Goal: Information Seeking & Learning: Learn about a topic

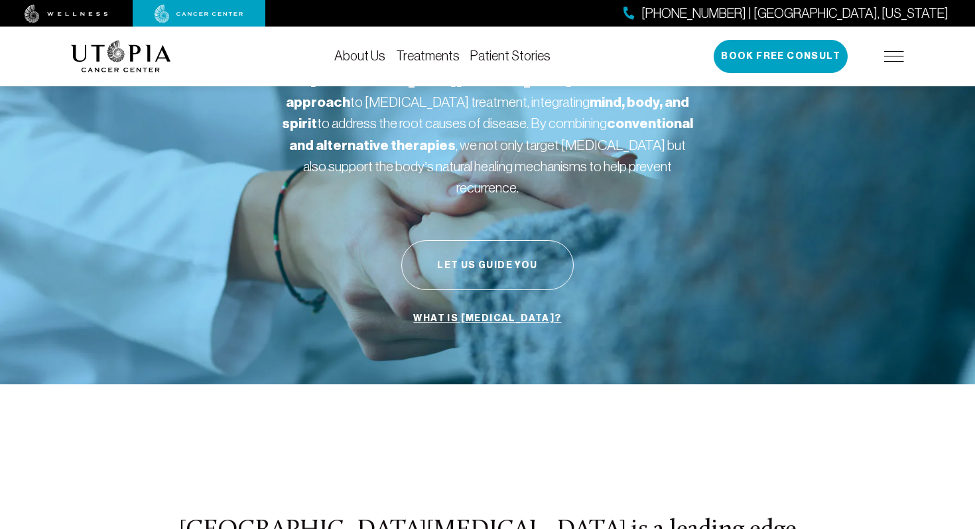
scroll to position [153, 0]
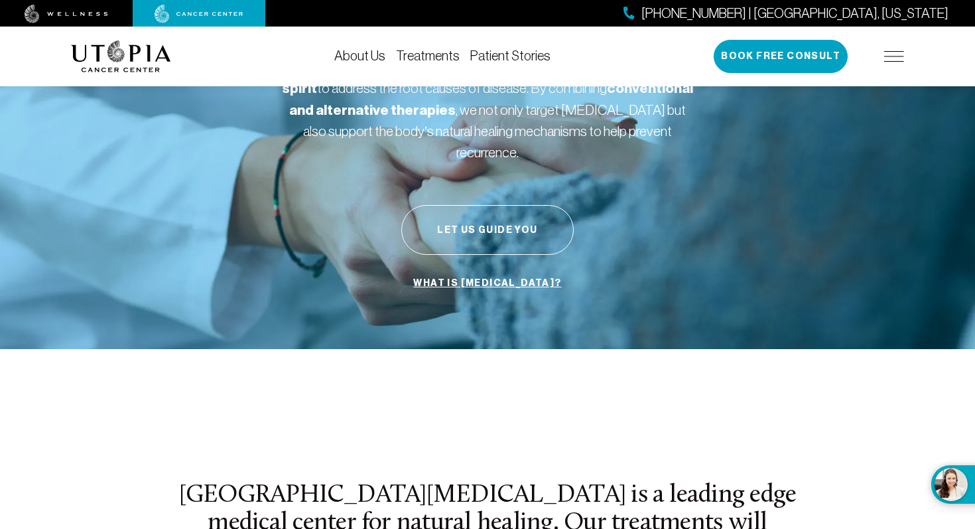
click at [467, 271] on link "What is cancer?" at bounding box center [487, 283] width 155 height 25
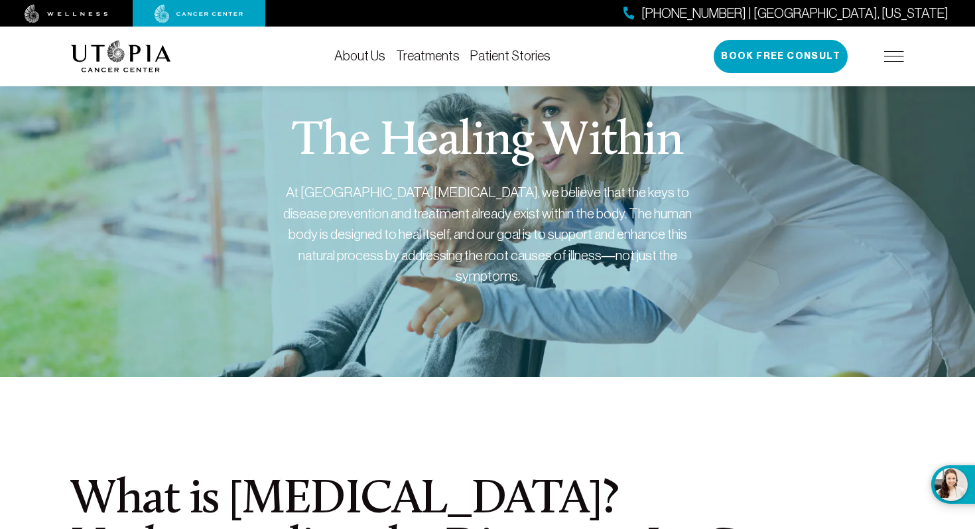
click at [371, 58] on link "About Us" at bounding box center [359, 55] width 51 height 15
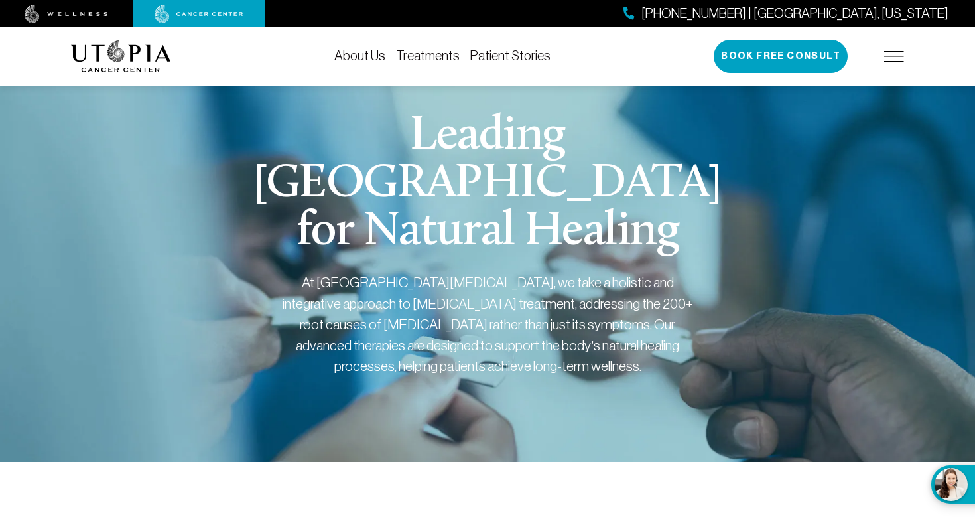
click at [149, 53] on img at bounding box center [121, 56] width 100 height 32
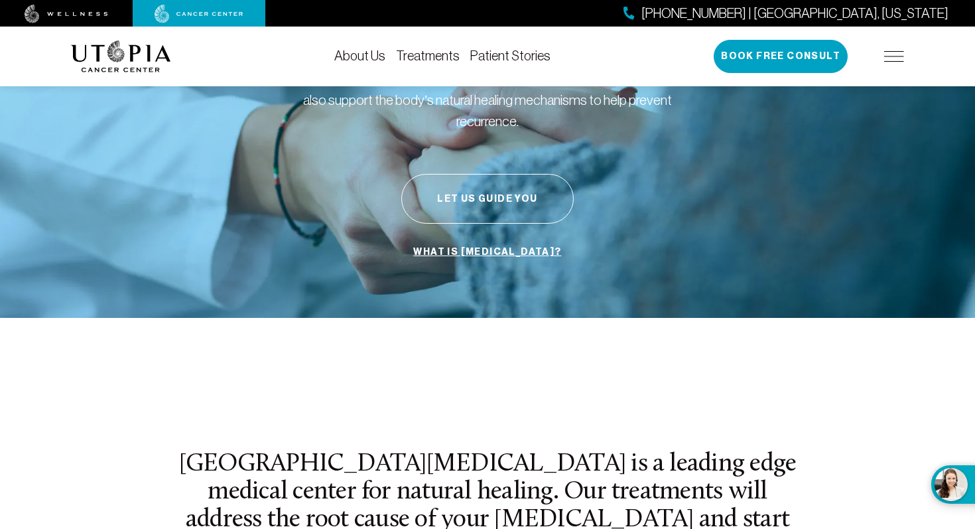
scroll to position [230, 0]
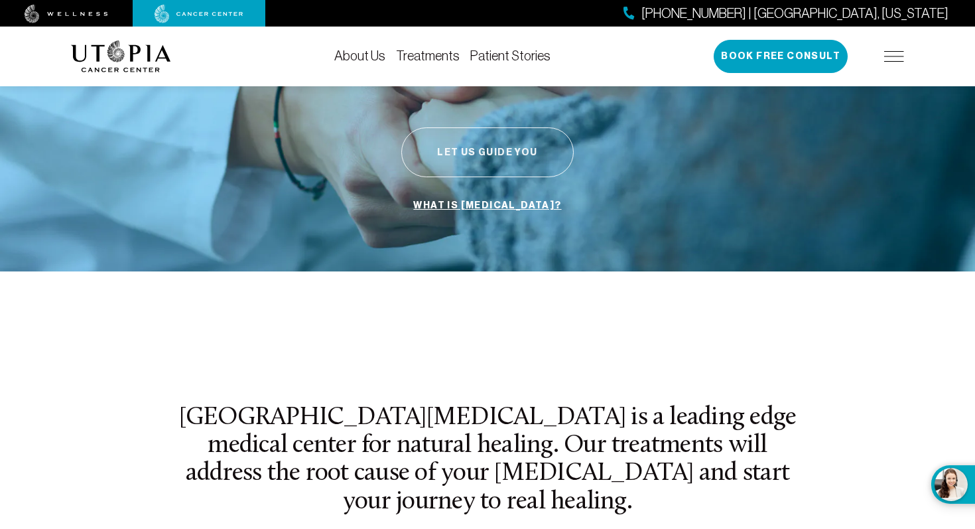
click at [464, 136] on button "Let Us Guide You" at bounding box center [487, 152] width 172 height 50
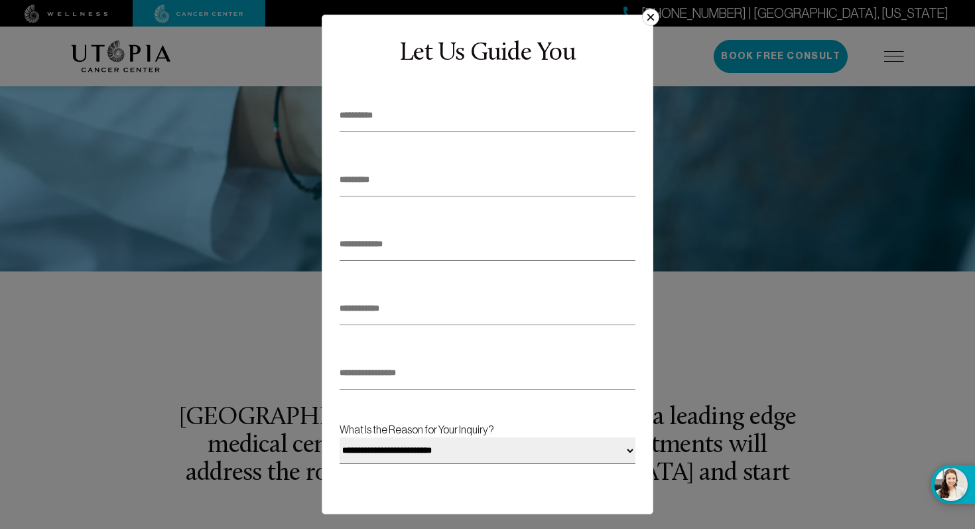
click at [642, 18] on button "×" at bounding box center [650, 17] width 17 height 17
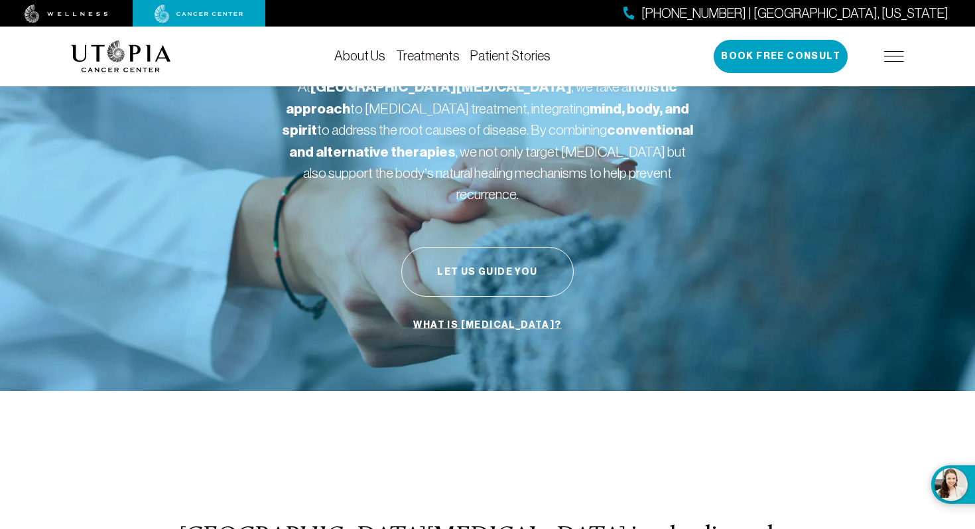
scroll to position [14, 0]
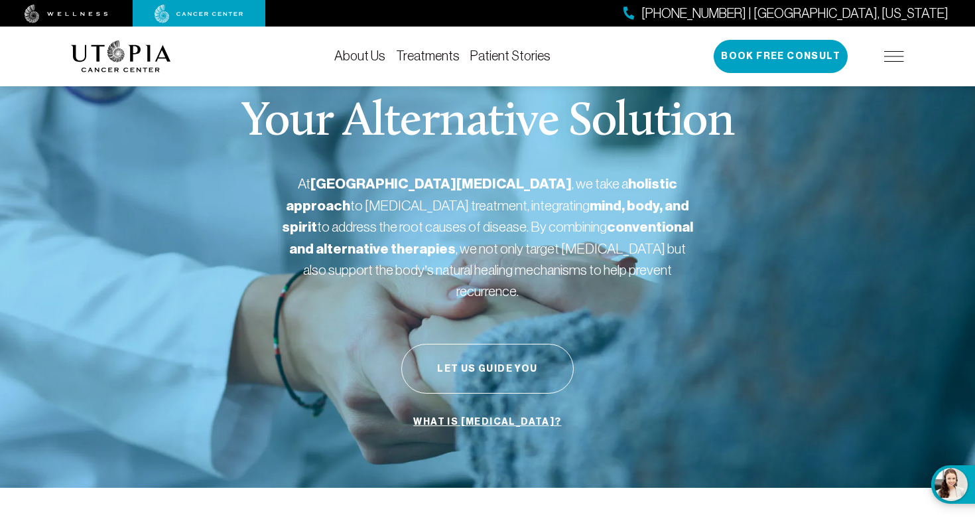
click at [437, 57] on link "Treatments" at bounding box center [428, 55] width 64 height 15
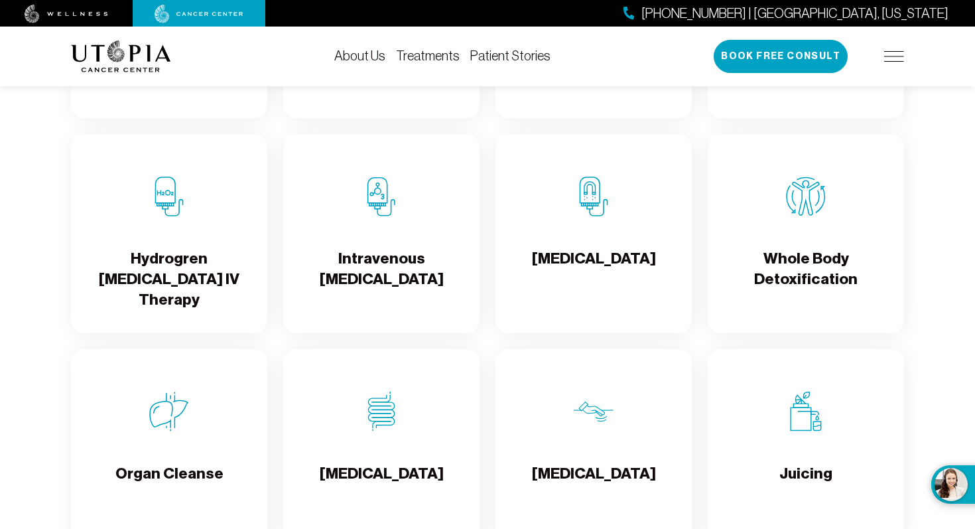
scroll to position [1523, 0]
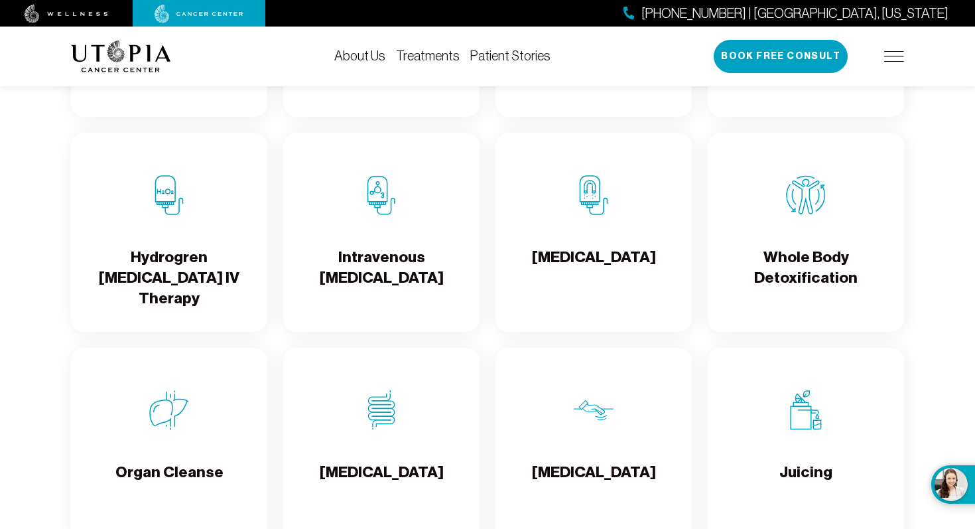
click at [582, 215] on img at bounding box center [594, 195] width 40 height 40
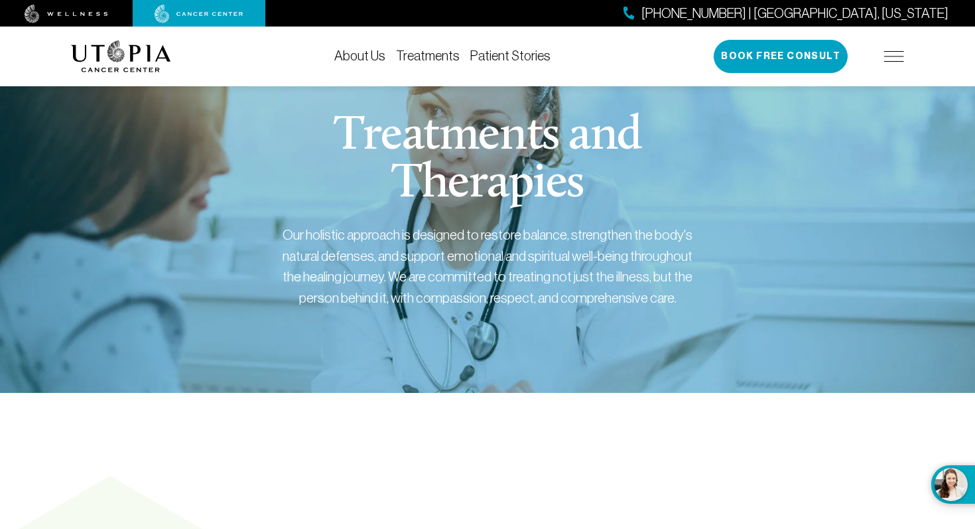
click at [382, 59] on link "About Us" at bounding box center [359, 55] width 51 height 15
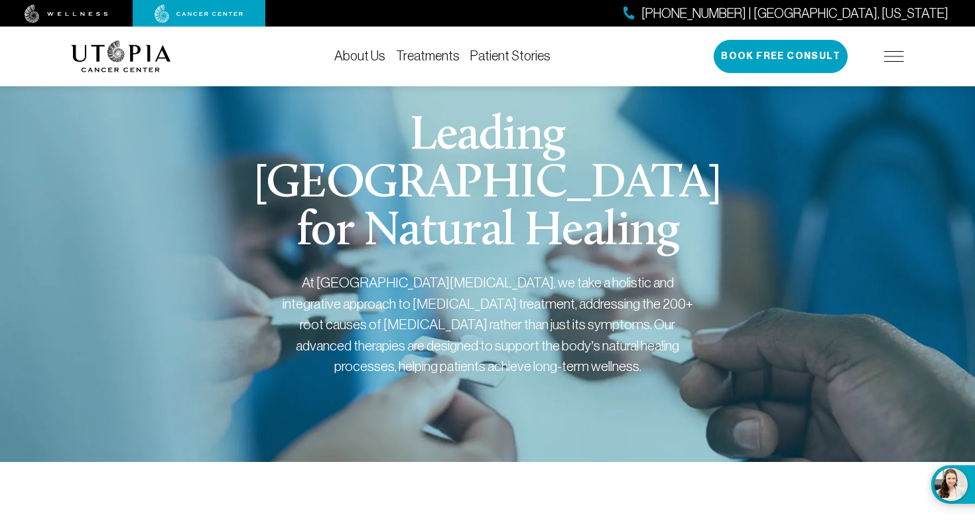
click at [414, 60] on link "Treatments" at bounding box center [428, 55] width 64 height 15
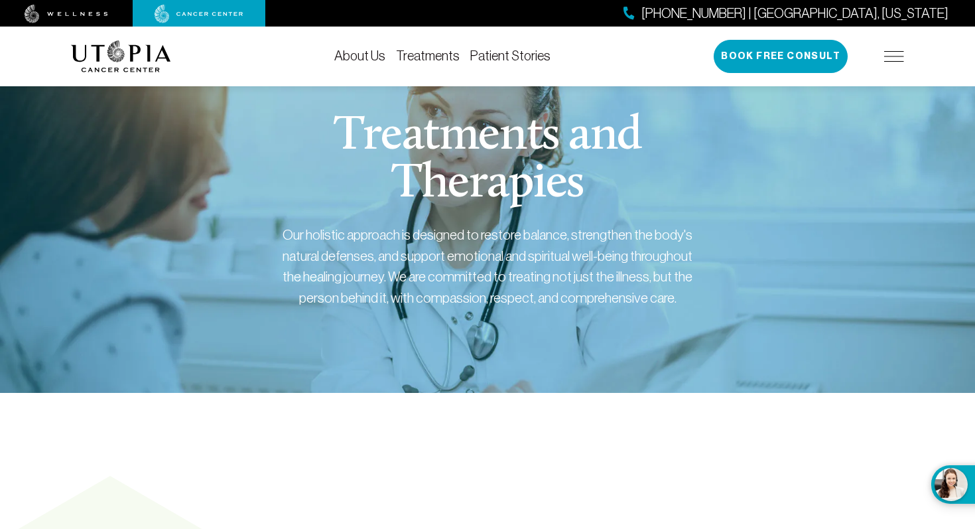
click at [498, 52] on link "Patient Stories" at bounding box center [510, 55] width 80 height 15
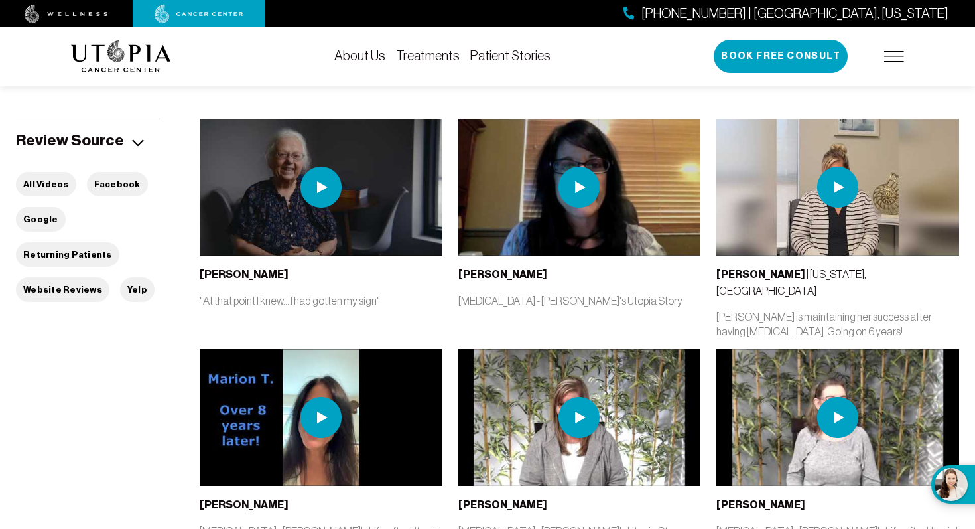
scroll to position [295, 0]
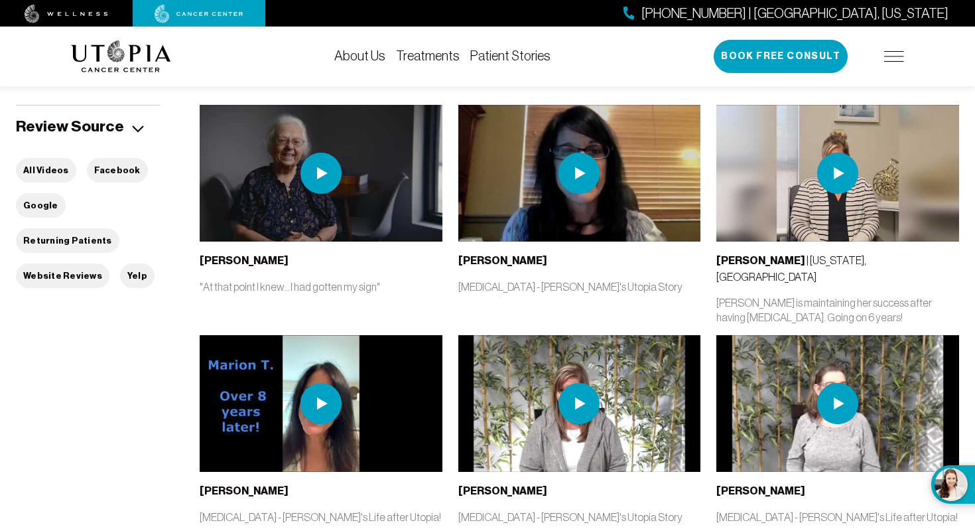
click at [353, 367] on img at bounding box center [321, 403] width 243 height 137
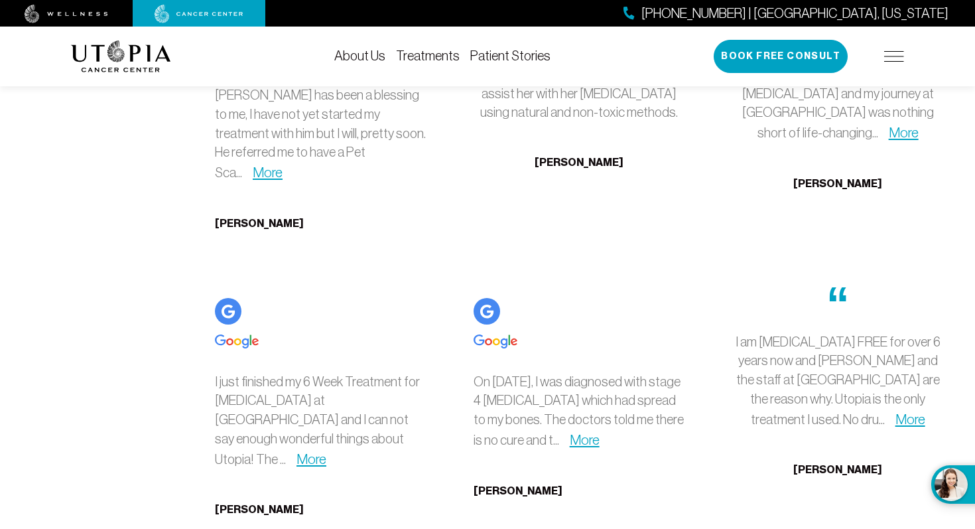
scroll to position [3308, 0]
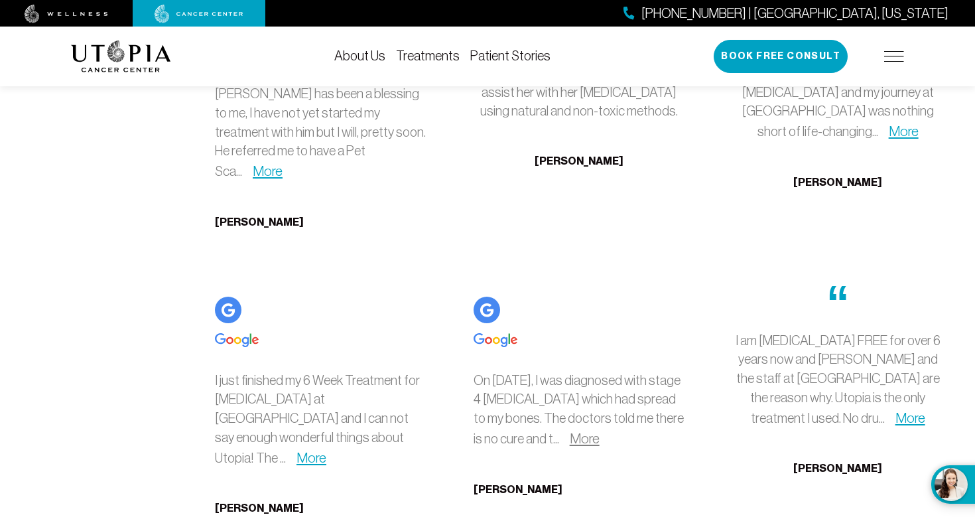
click at [600, 431] on link "More" at bounding box center [585, 438] width 30 height 15
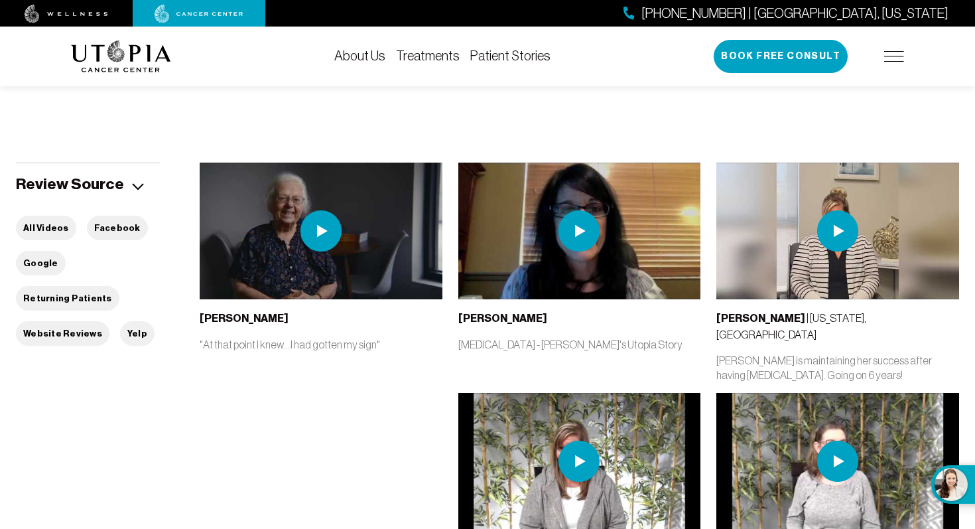
scroll to position [231, 0]
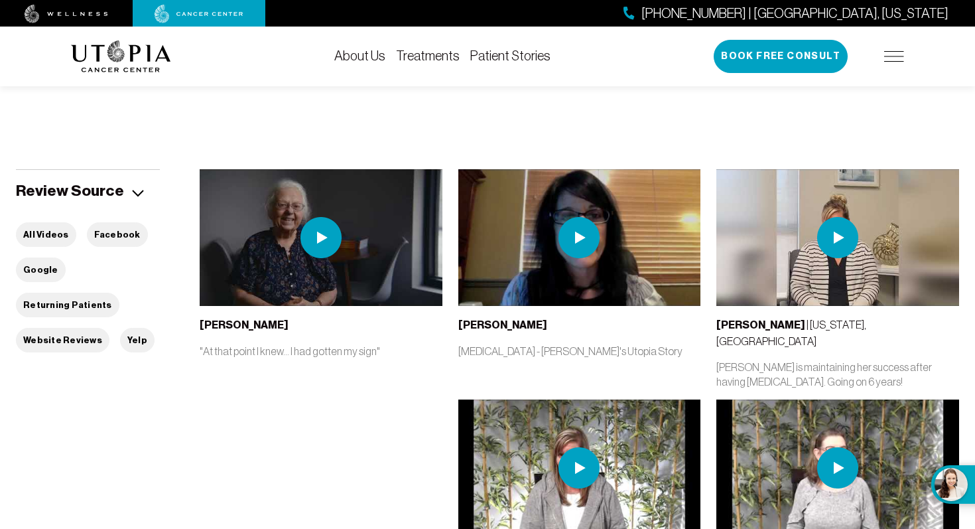
click at [579, 268] on img at bounding box center [579, 237] width 243 height 137
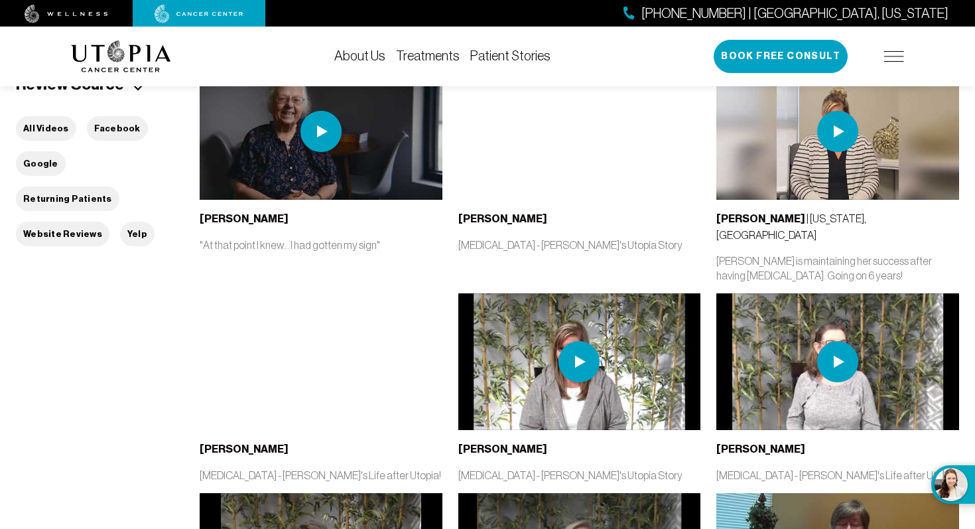
scroll to position [368, 0]
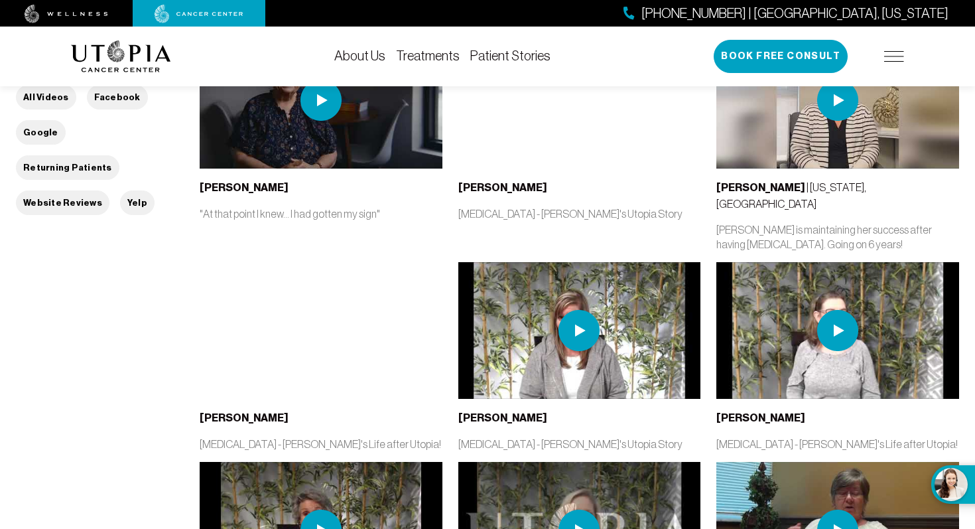
click at [582, 318] on img at bounding box center [579, 330] width 41 height 41
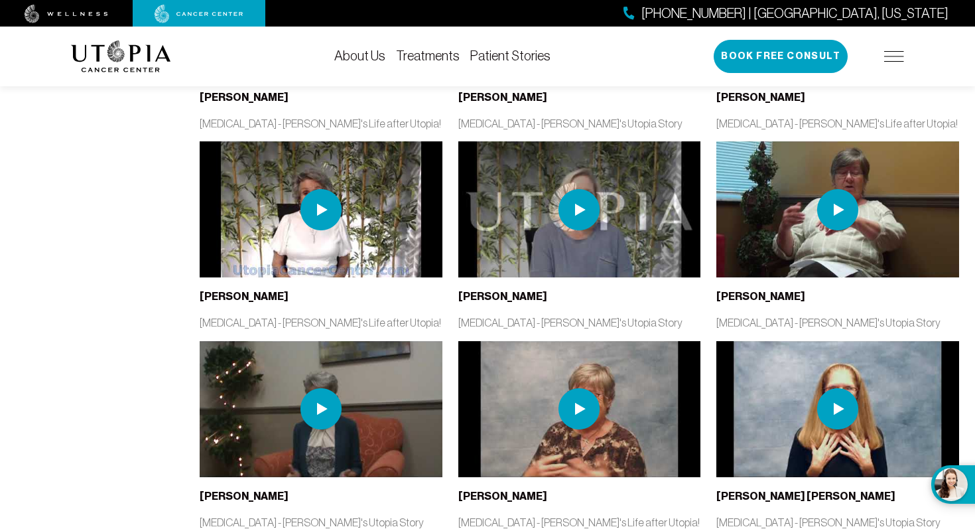
scroll to position [693, 0]
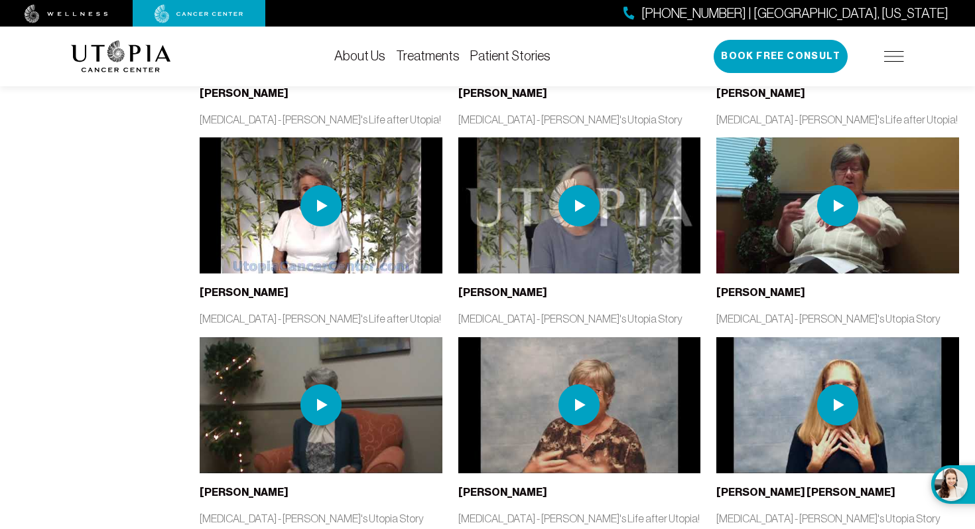
click at [590, 388] on img at bounding box center [579, 404] width 41 height 41
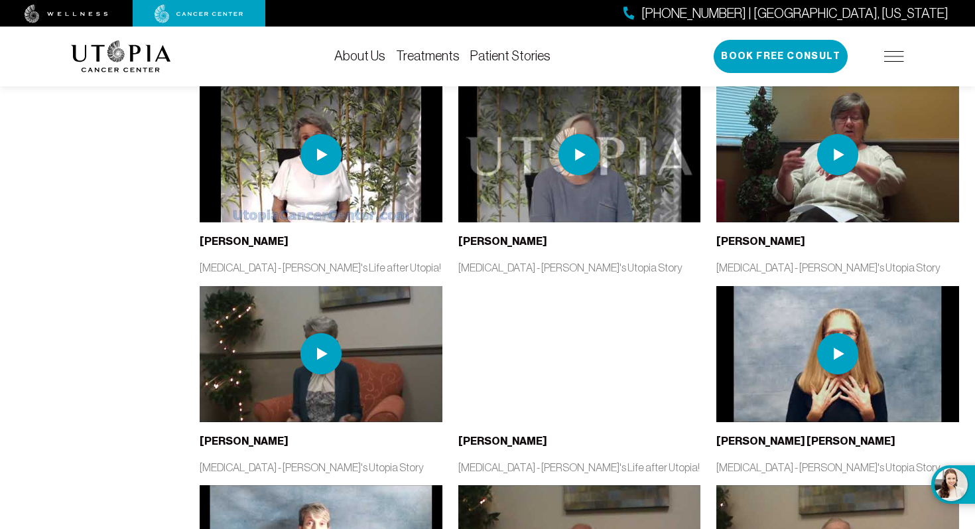
scroll to position [724, 0]
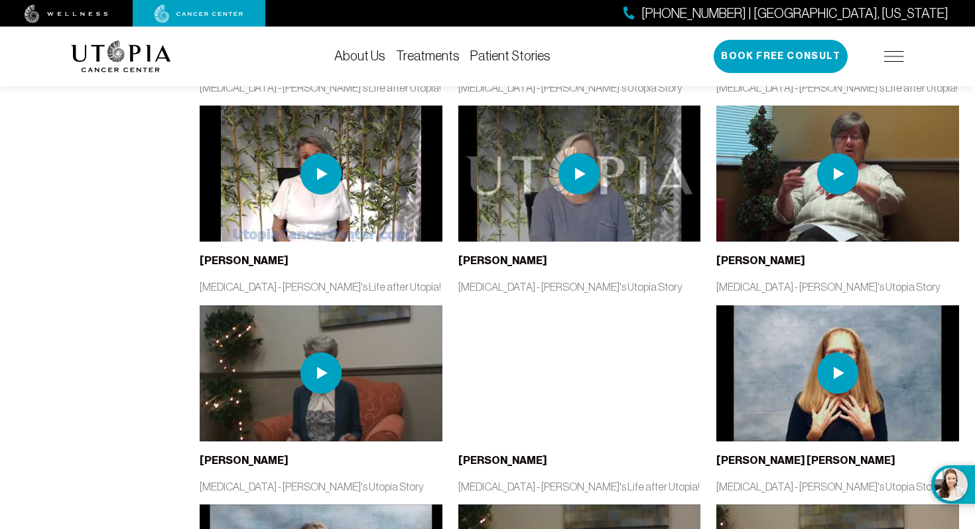
click at [830, 168] on img at bounding box center [837, 173] width 41 height 41
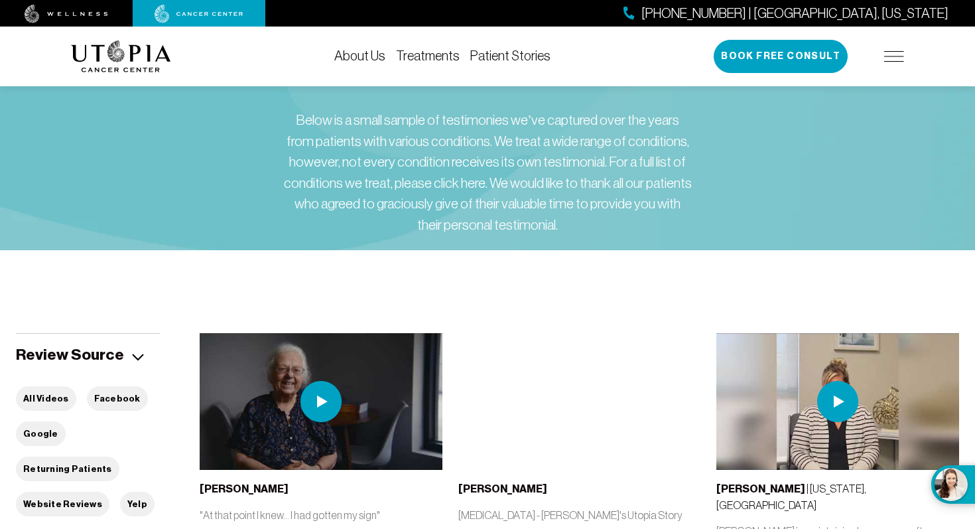
scroll to position [72, 0]
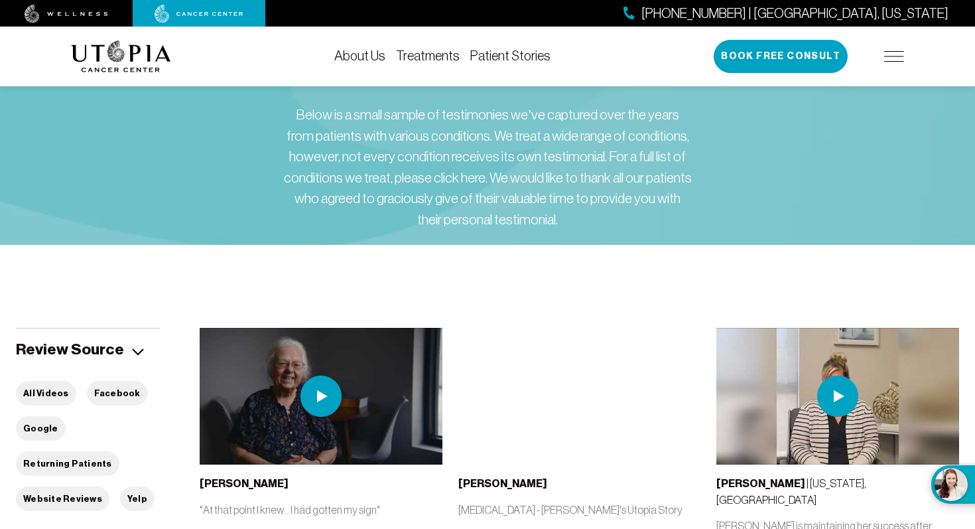
click at [421, 55] on link "Treatments" at bounding box center [428, 55] width 64 height 15
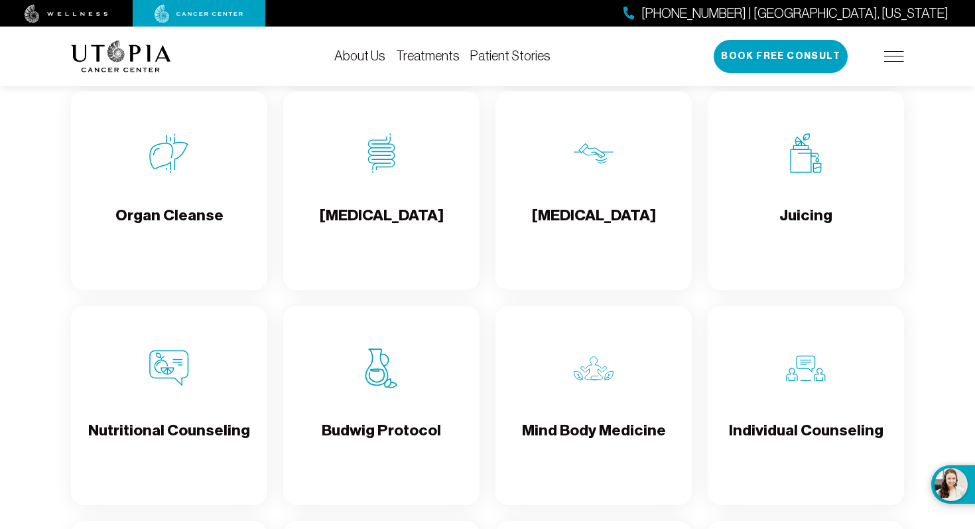
scroll to position [1791, 0]
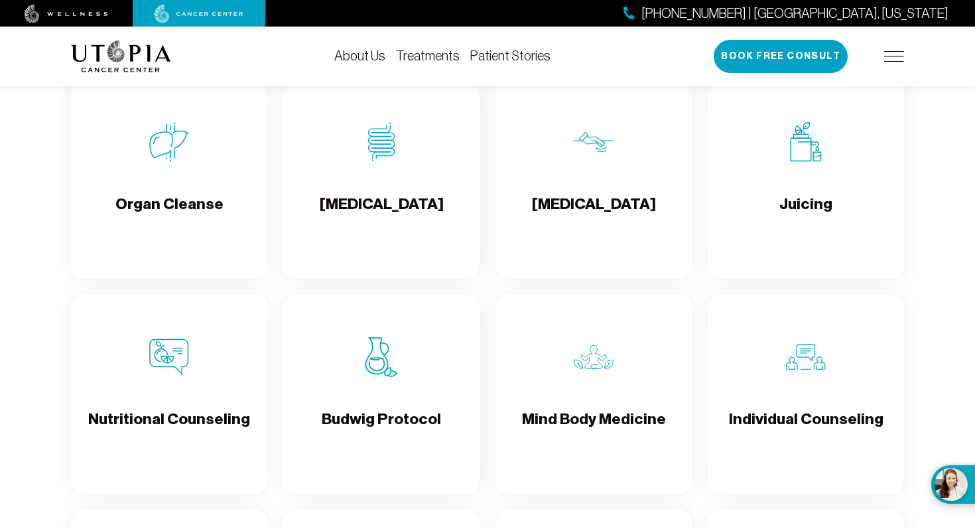
click at [218, 23] on div at bounding box center [199, 13] width 133 height 27
click at [216, 16] on img at bounding box center [199, 14] width 89 height 19
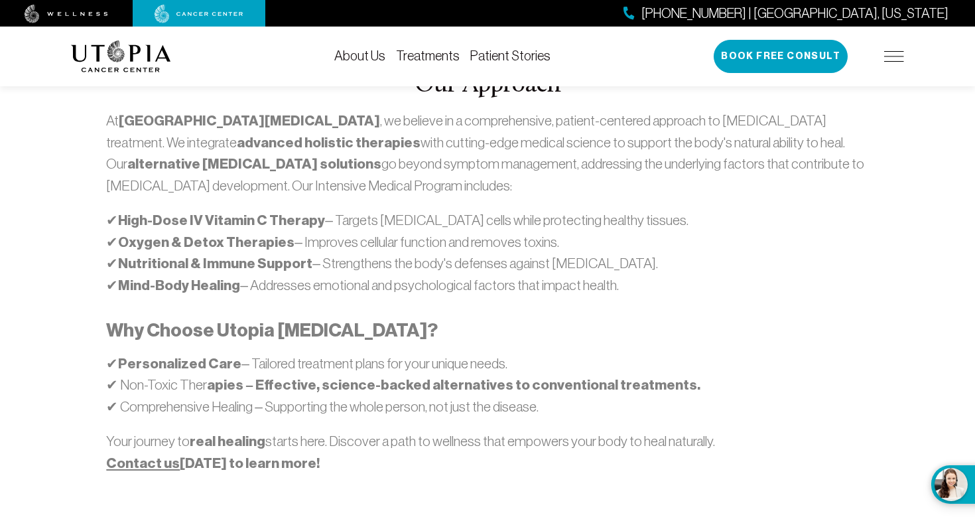
scroll to position [552, 0]
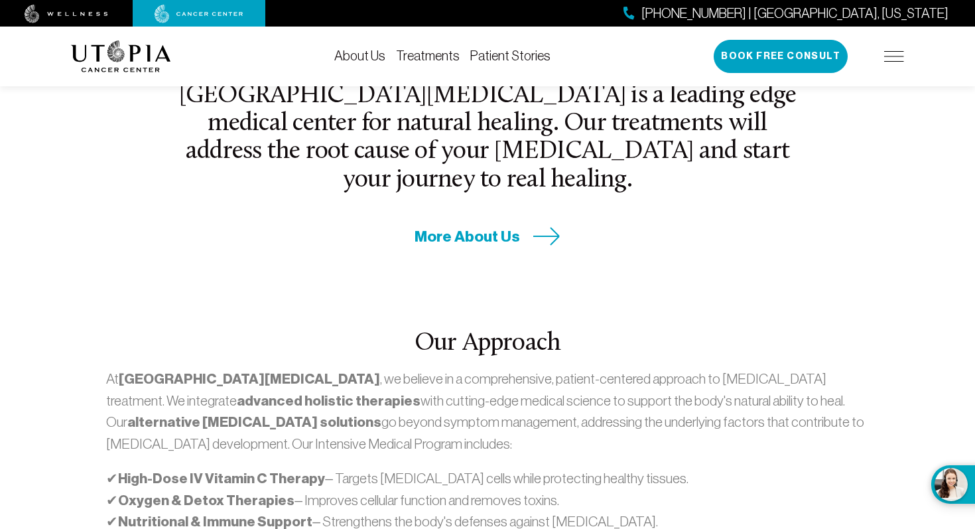
click at [428, 69] on div "About Us Treatments Patient Stories (727) 799-9060 | Tampa, Florida Book Free C…" at bounding box center [487, 57] width 833 height 60
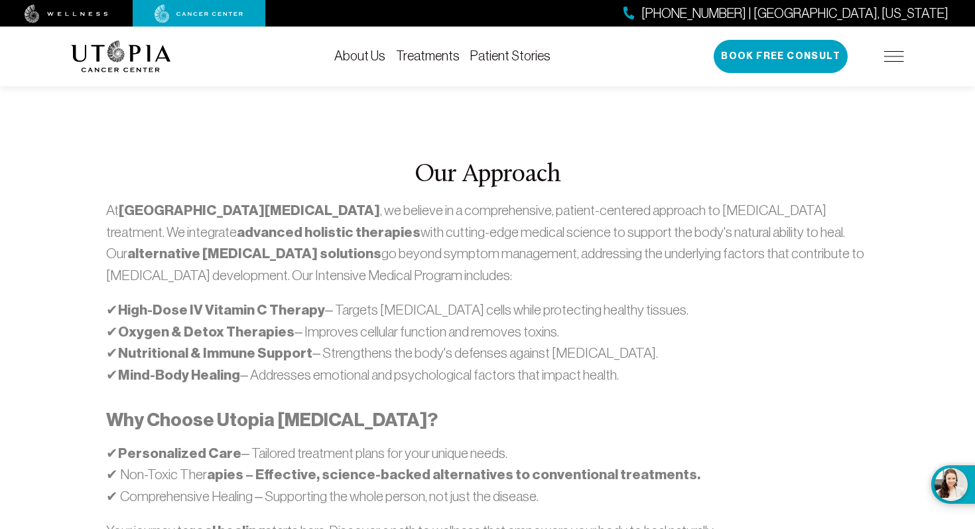
scroll to position [723, 0]
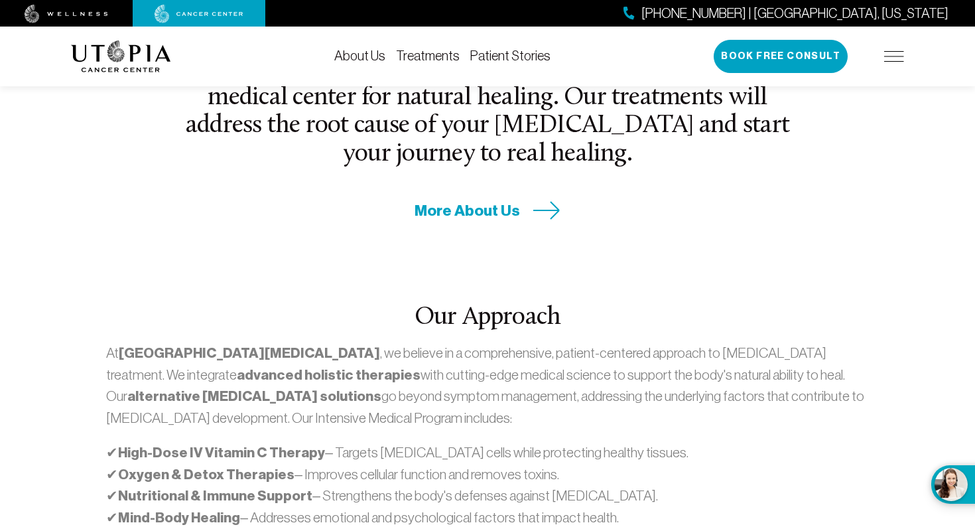
click at [423, 48] on link "Treatments" at bounding box center [428, 55] width 64 height 15
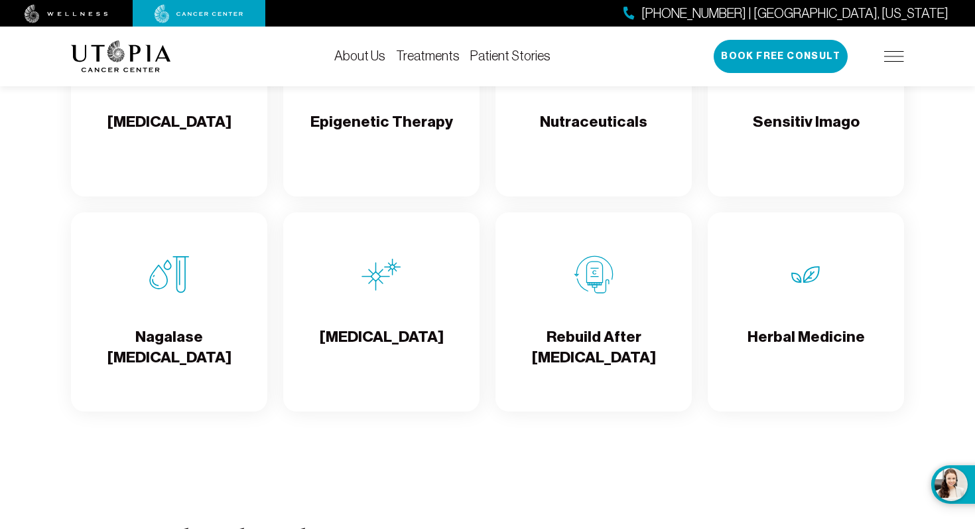
scroll to position [2315, 0]
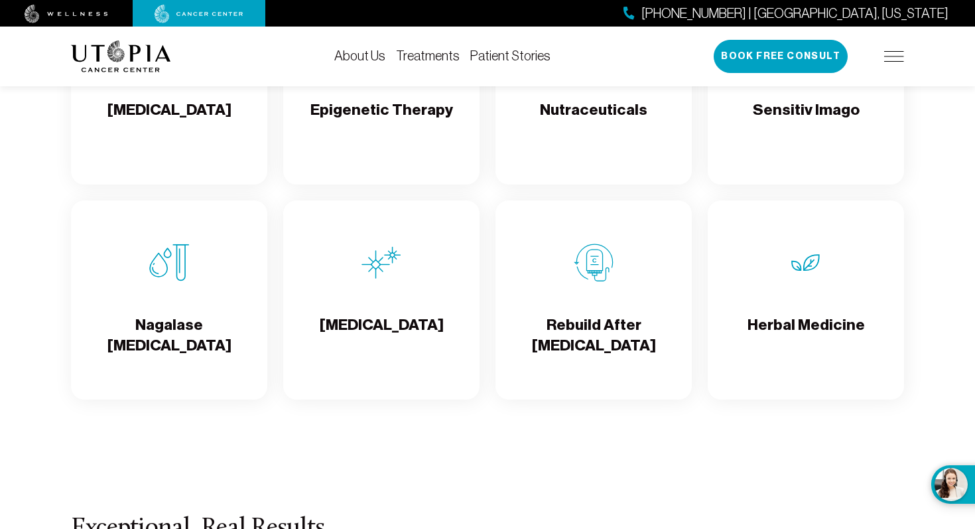
click at [399, 283] on img at bounding box center [382, 263] width 40 height 40
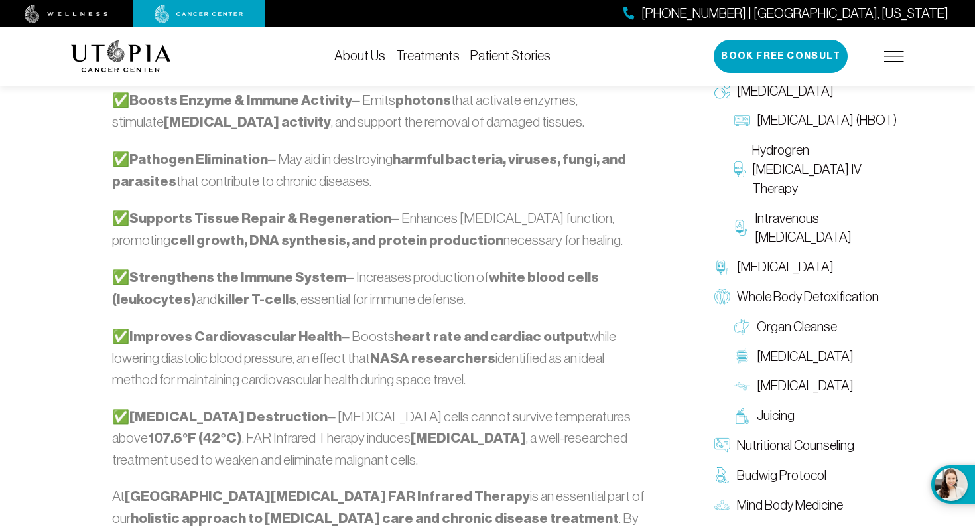
scroll to position [1278, 0]
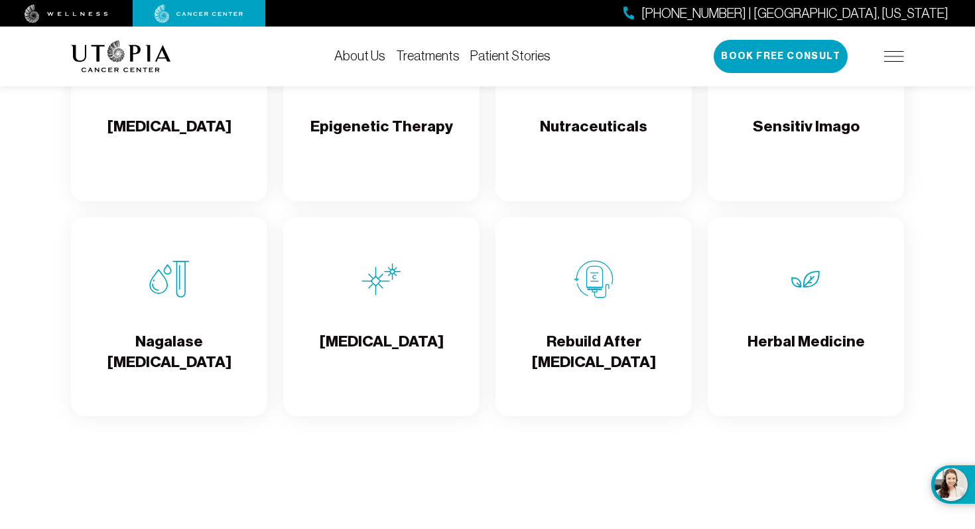
scroll to position [2295, 0]
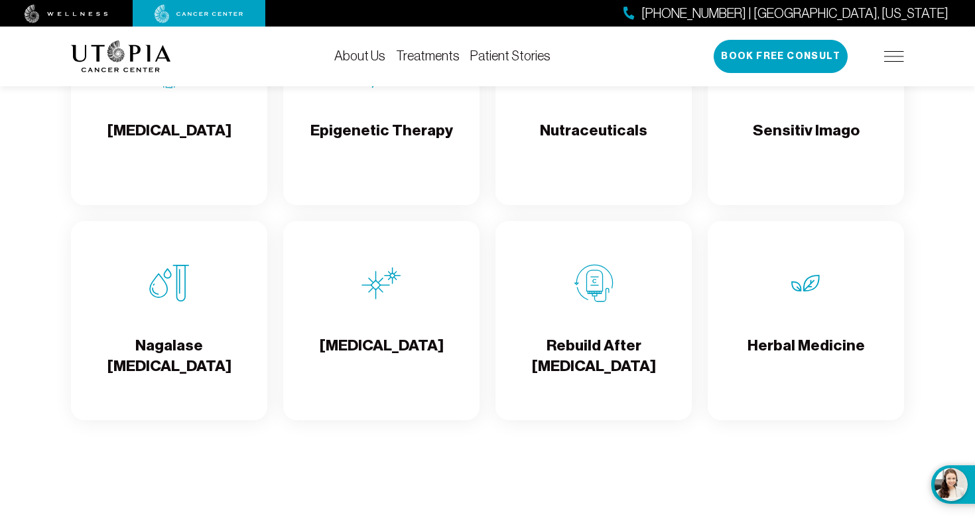
click at [630, 332] on div "Rebuild After [MEDICAL_DATA]" at bounding box center [594, 320] width 196 height 199
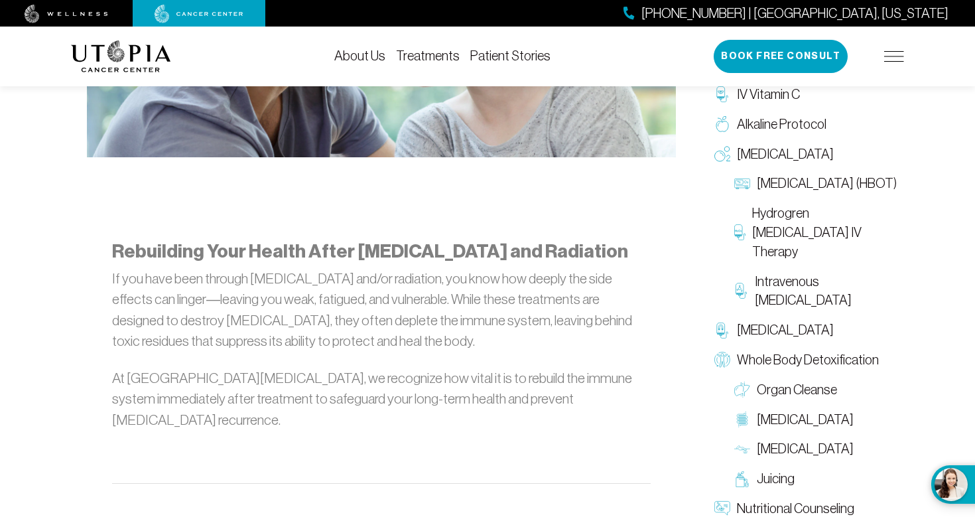
scroll to position [623, 0]
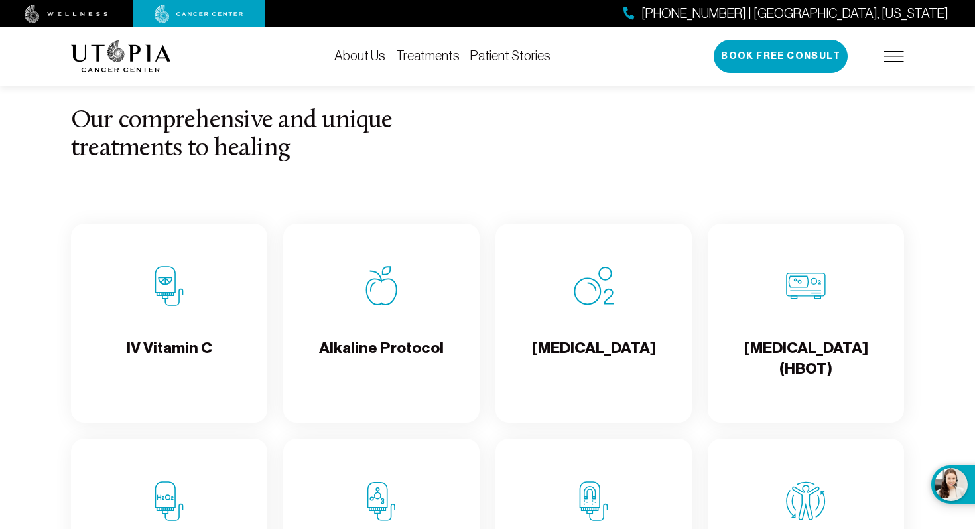
scroll to position [1221, 0]
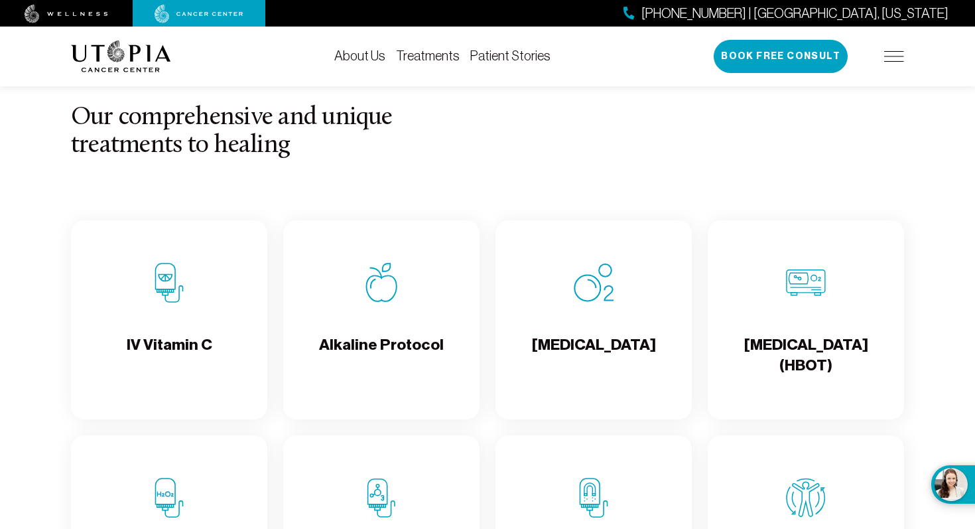
click at [447, 284] on div "Alkaline Protocol" at bounding box center [381, 319] width 196 height 199
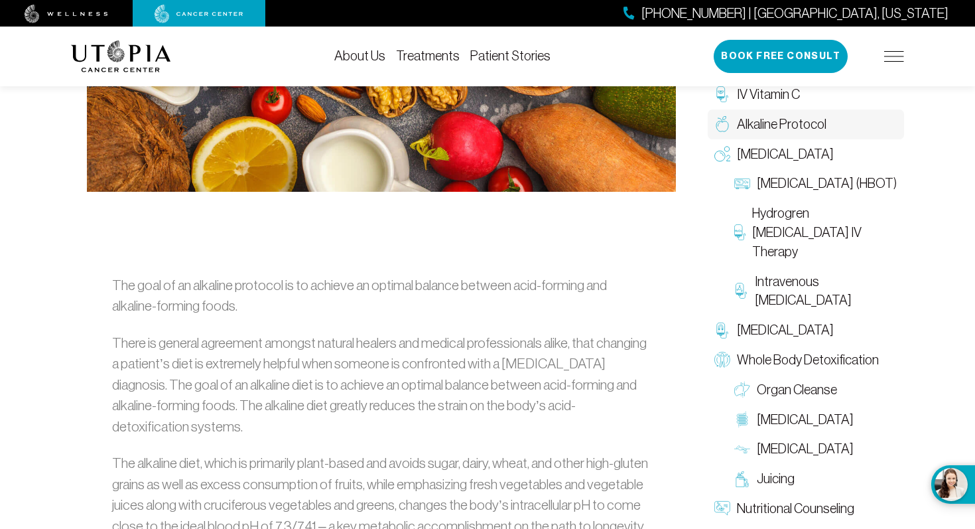
scroll to position [638, 0]
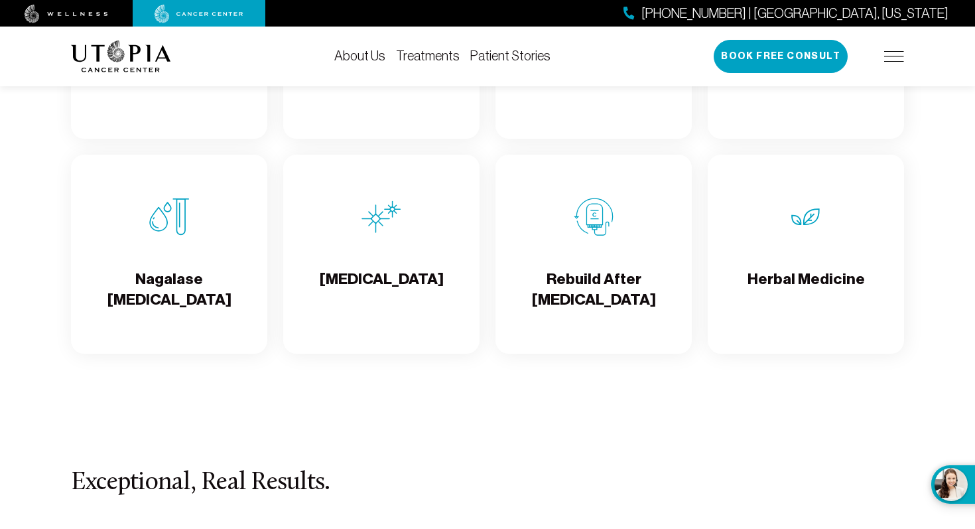
scroll to position [2362, 0]
click at [750, 197] on div "Herbal Medicine" at bounding box center [806, 253] width 196 height 199
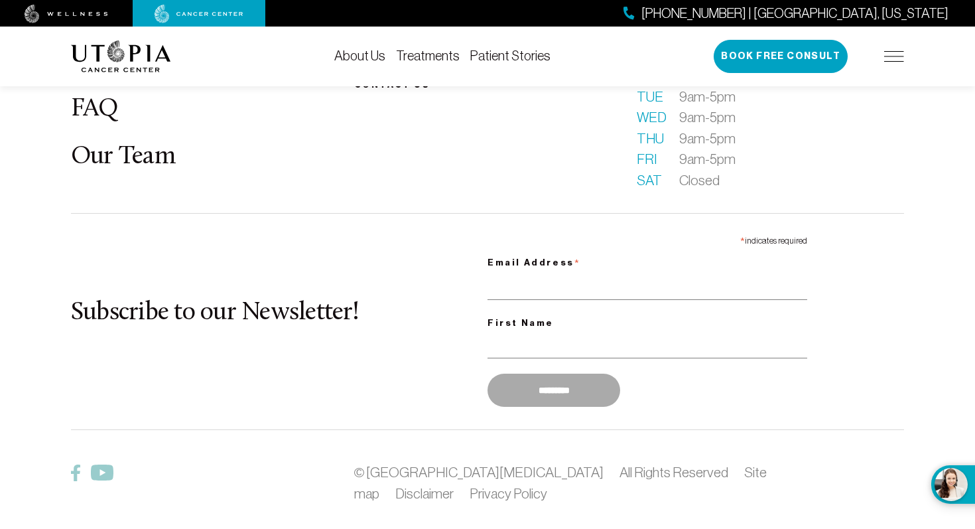
scroll to position [3160, 0]
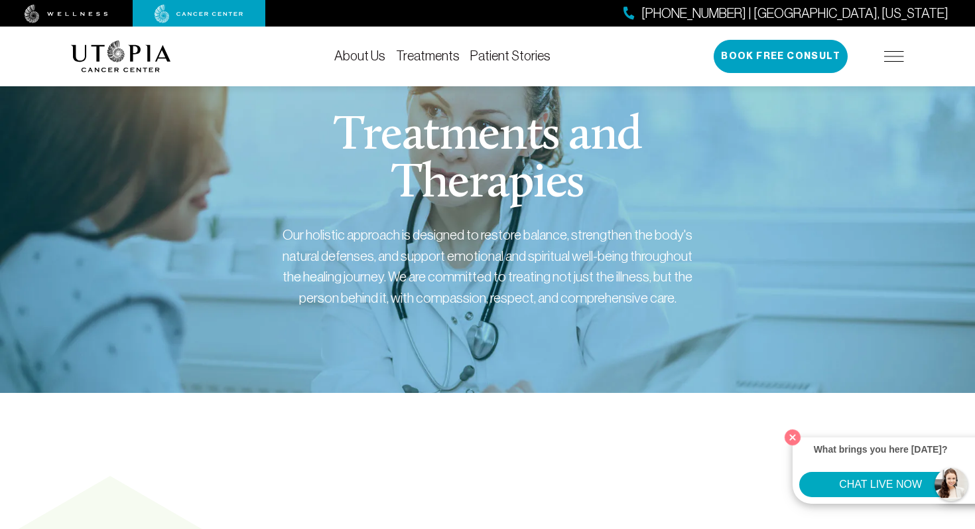
click at [224, 15] on img at bounding box center [199, 14] width 89 height 19
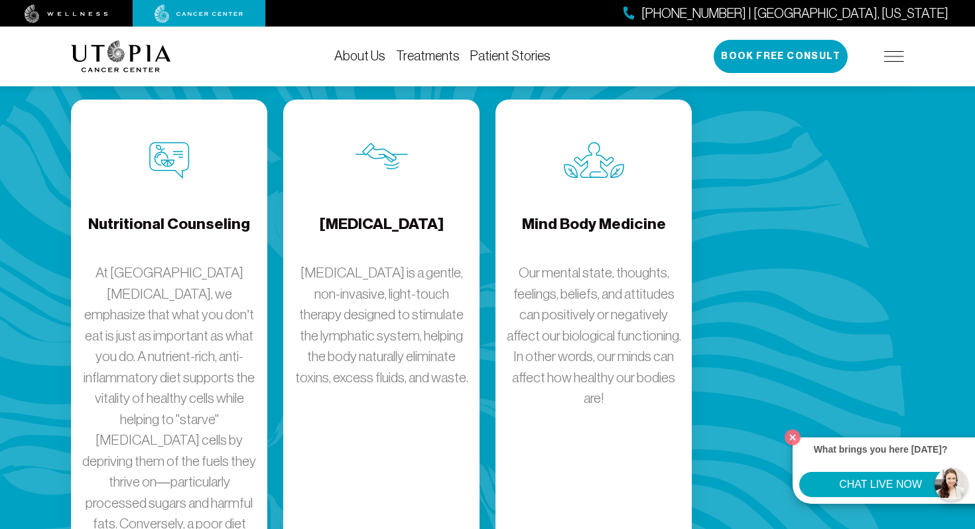
scroll to position [2262, 0]
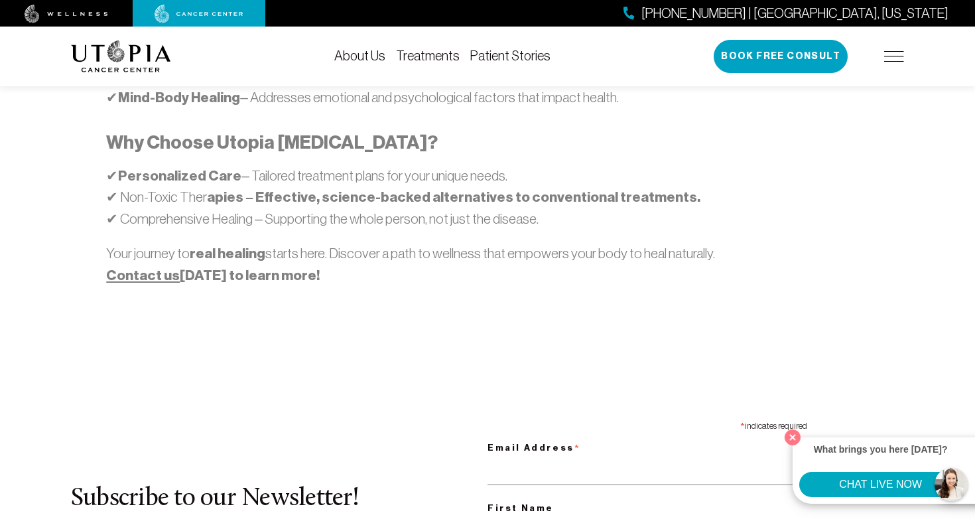
click at [425, 61] on link "Treatments" at bounding box center [428, 55] width 64 height 15
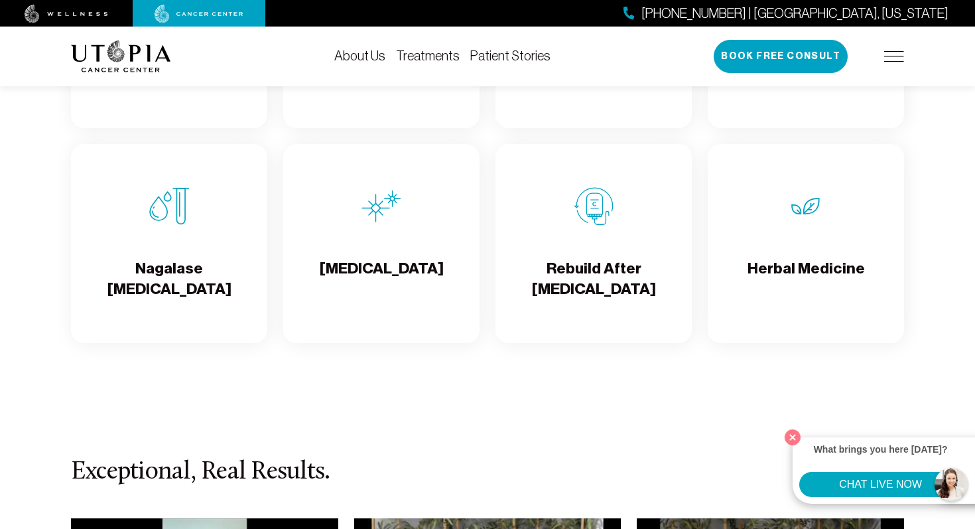
click at [860, 276] on div "Herbal Medicine" at bounding box center [806, 243] width 196 height 199
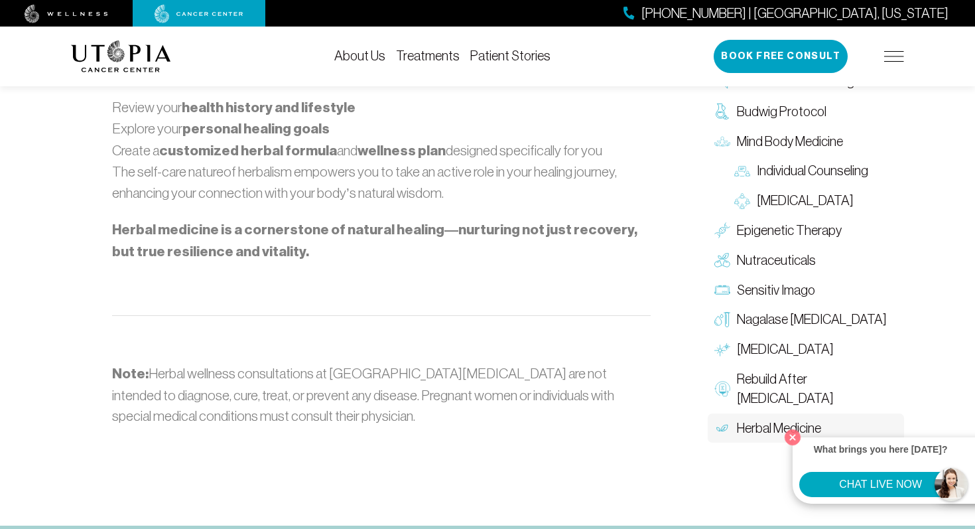
scroll to position [1934, 0]
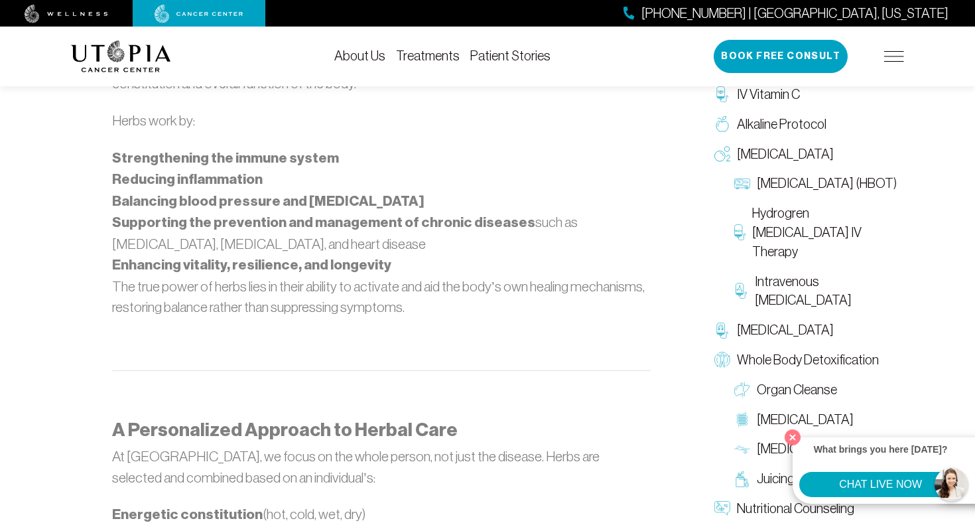
click at [443, 50] on link "Treatments" at bounding box center [428, 55] width 64 height 15
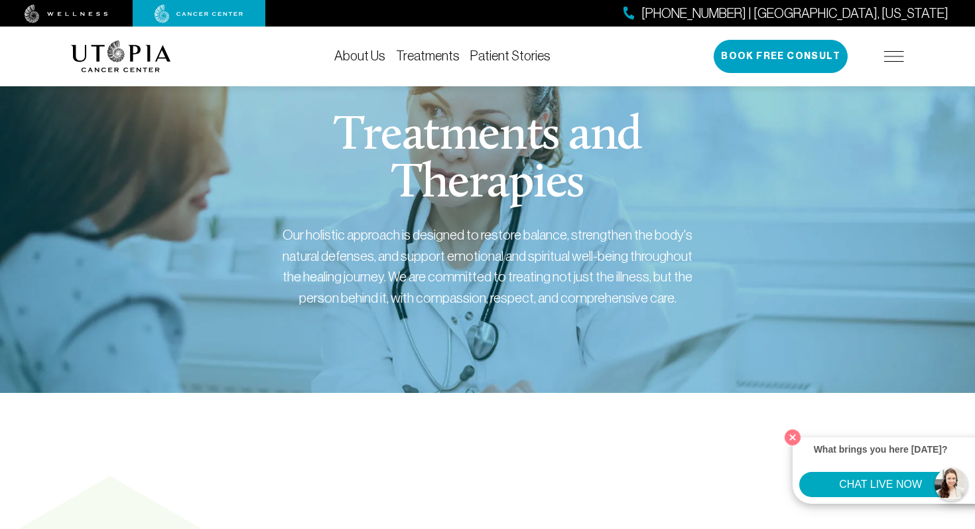
click at [232, 24] on div at bounding box center [199, 13] width 133 height 27
click at [220, 16] on img at bounding box center [199, 14] width 89 height 19
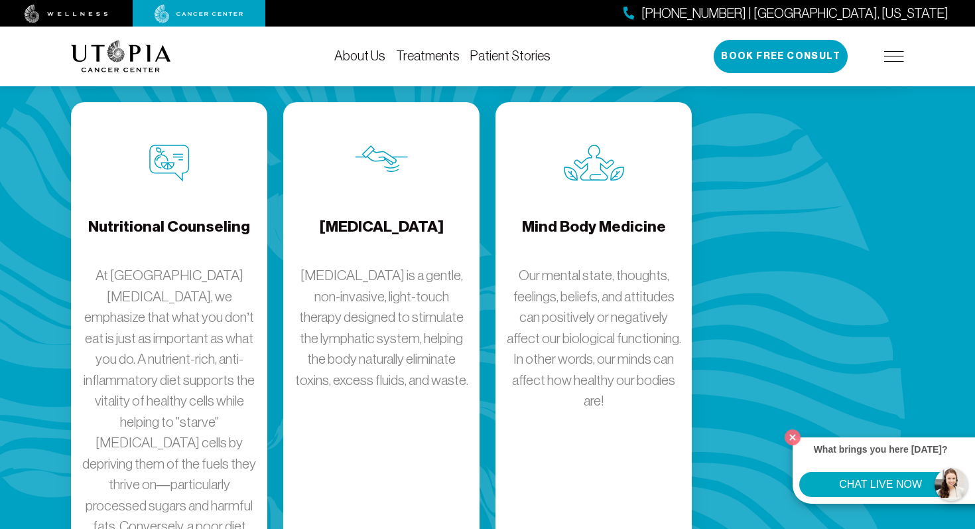
scroll to position [2257, 0]
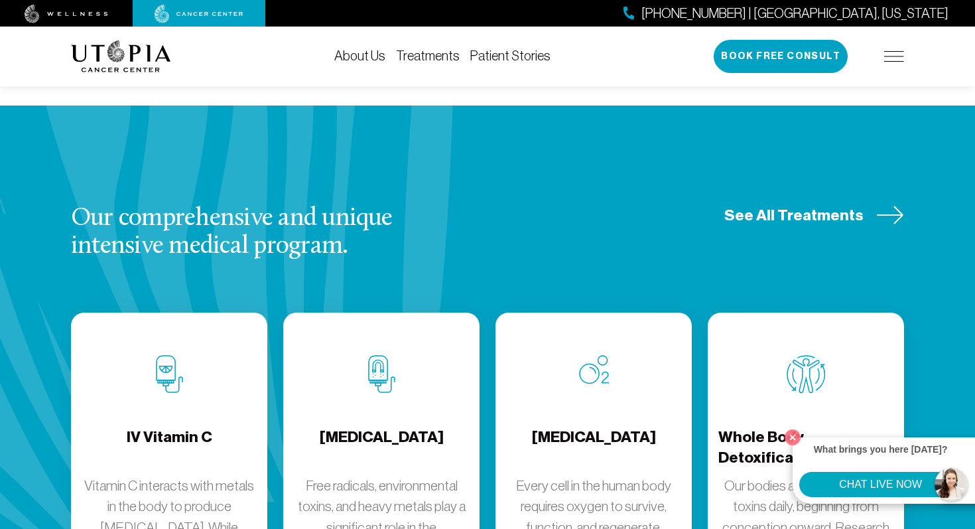
click at [823, 205] on span "See All Treatments" at bounding box center [793, 215] width 139 height 21
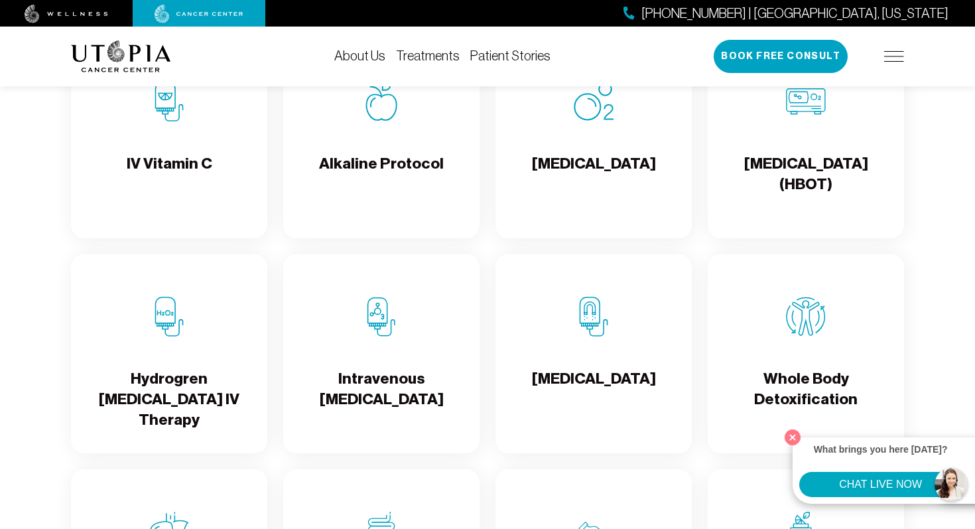
scroll to position [1405, 0]
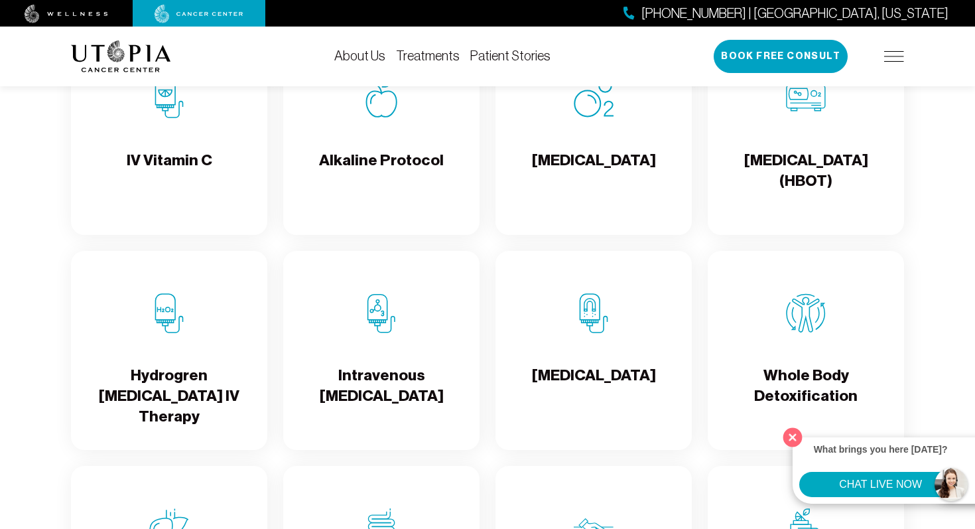
click at [791, 435] on button "Close" at bounding box center [792, 436] width 27 height 27
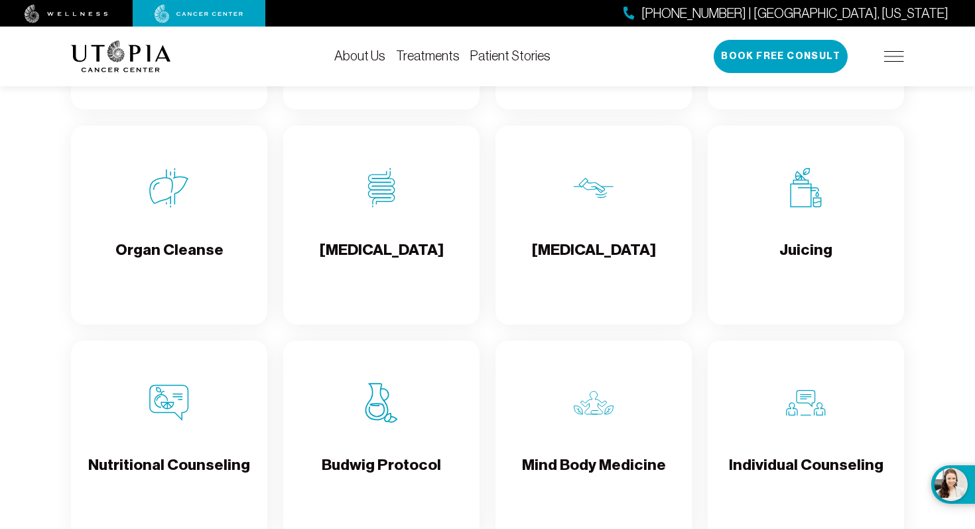
scroll to position [1746, 0]
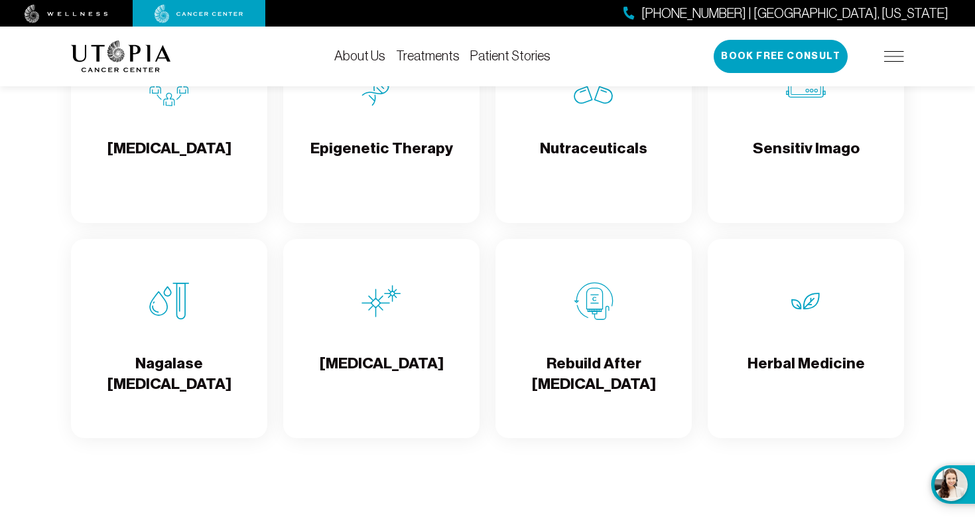
click at [391, 143] on div "Epigenetic Therapy" at bounding box center [381, 123] width 196 height 199
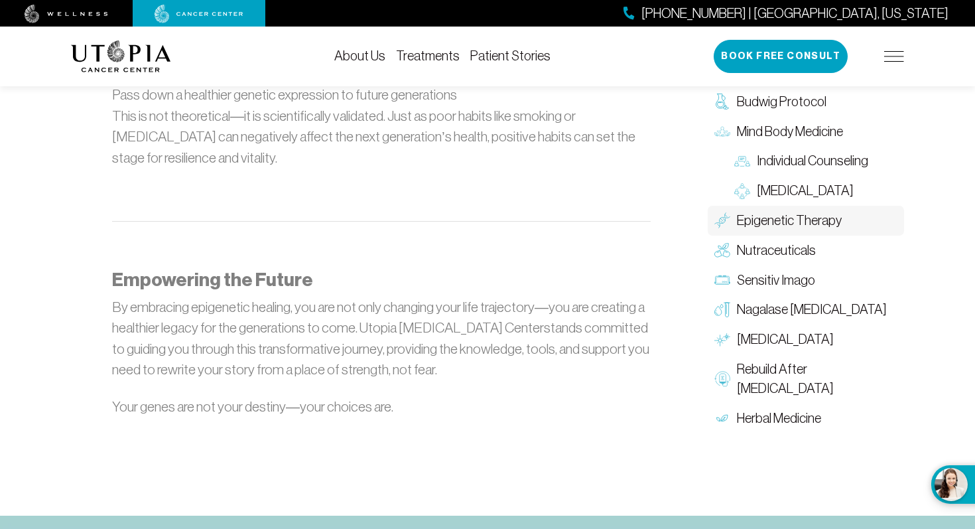
scroll to position [1527, 0]
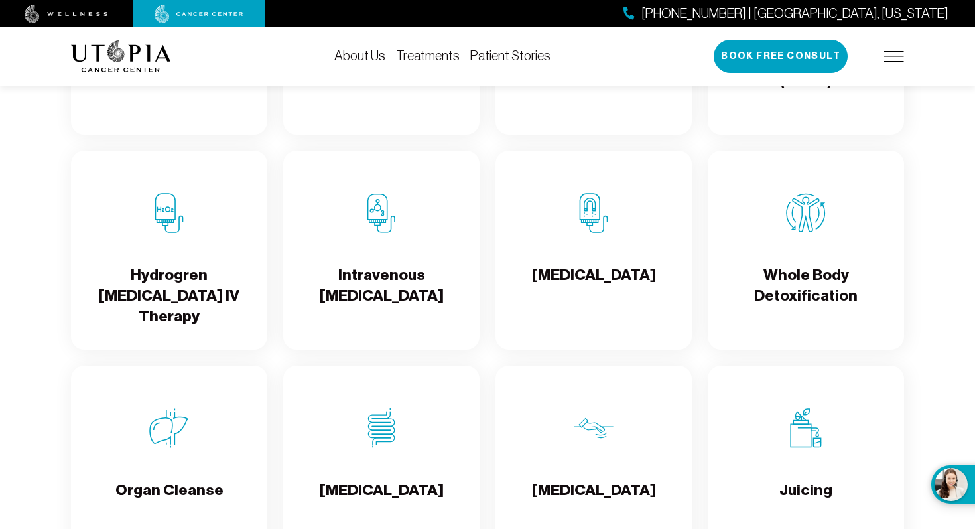
scroll to position [1497, 0]
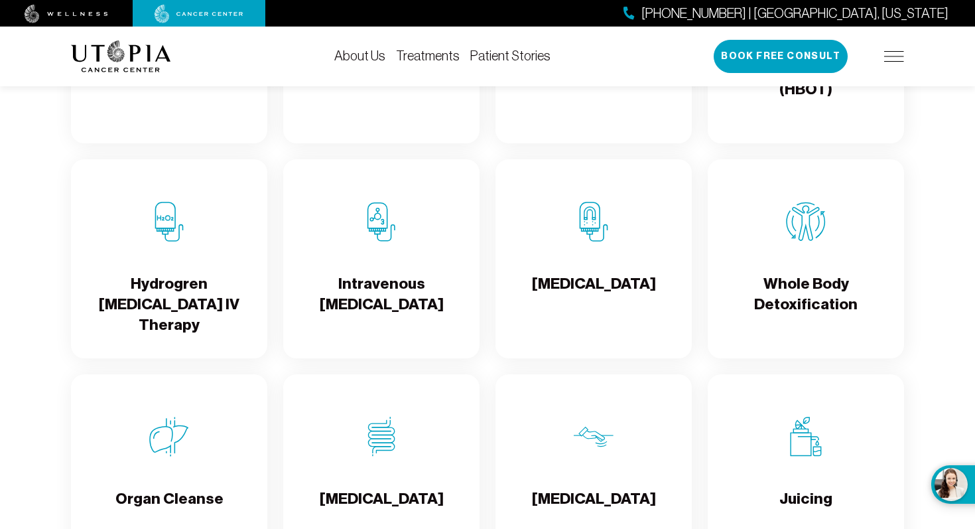
click at [763, 450] on div "Juicing" at bounding box center [806, 473] width 196 height 199
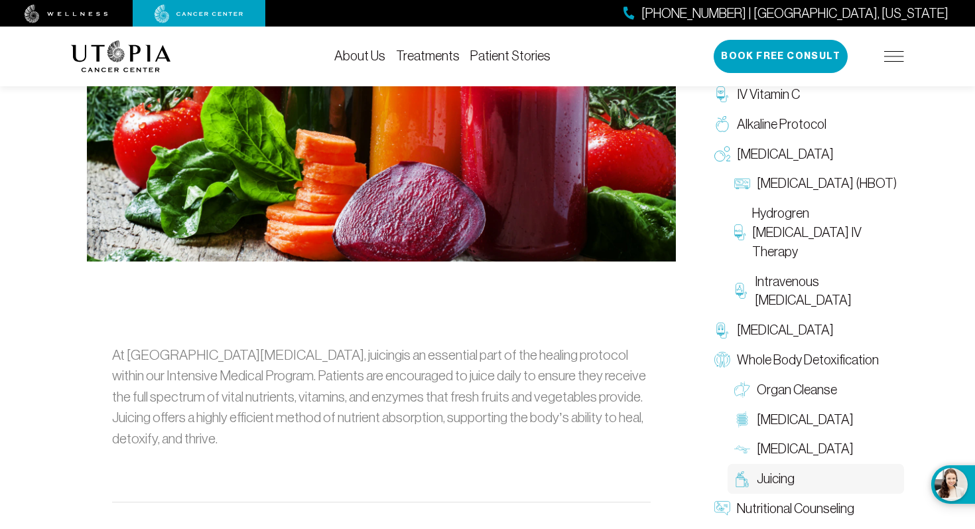
scroll to position [566, 0]
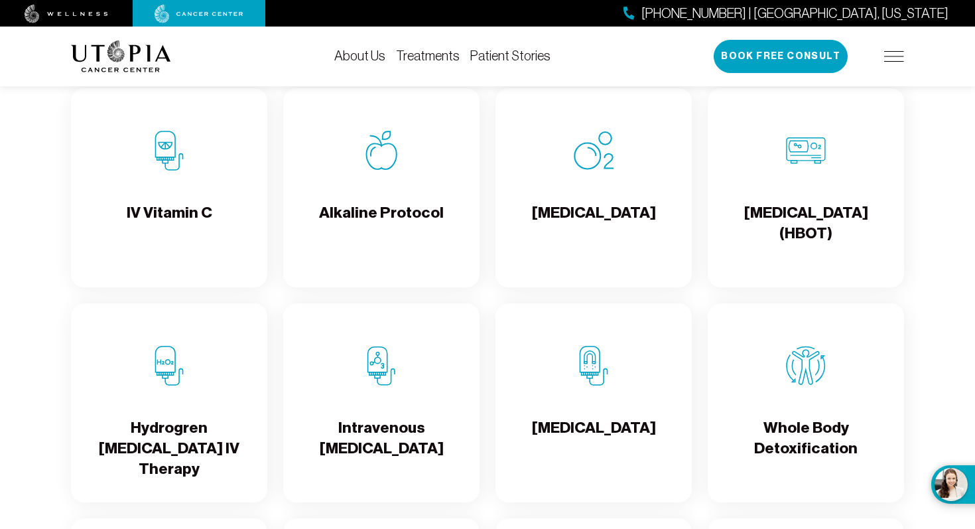
scroll to position [1351, 0]
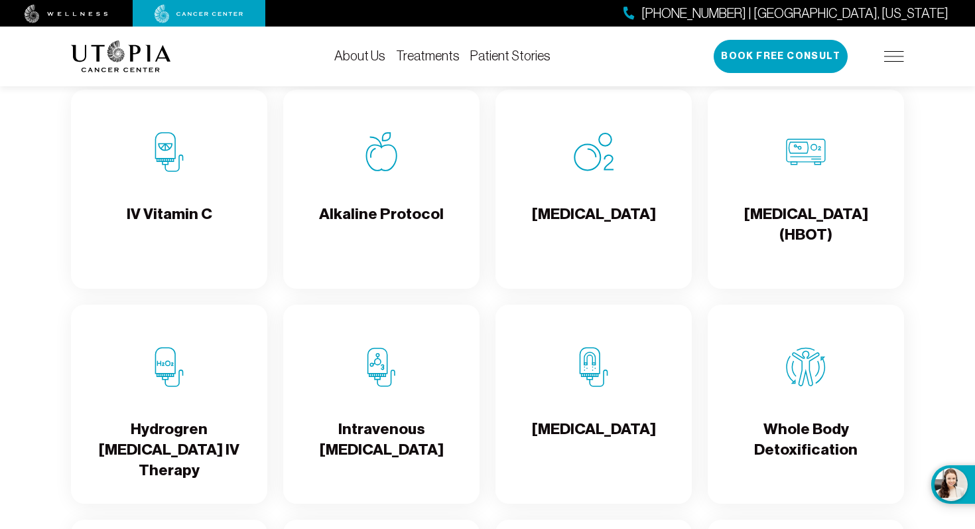
click at [801, 153] on img at bounding box center [806, 152] width 40 height 40
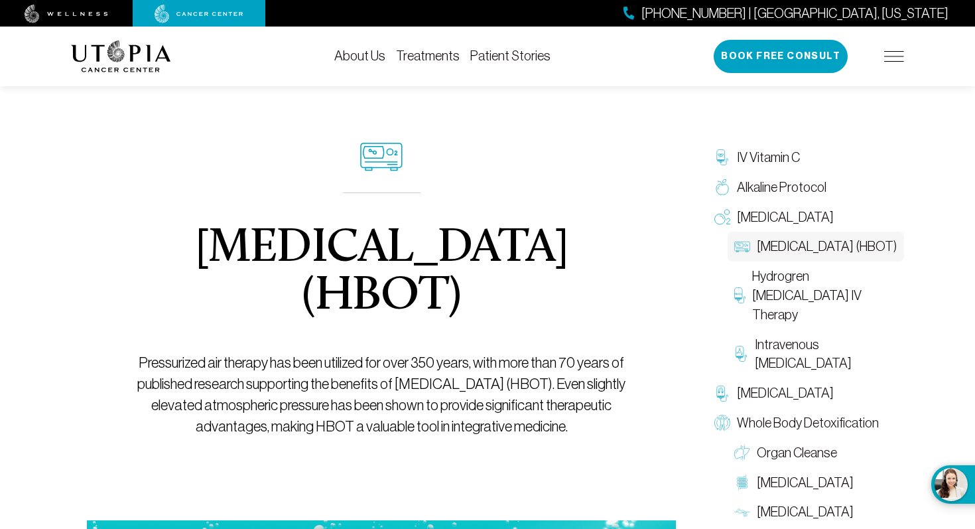
drag, startPoint x: 202, startPoint y: 243, endPoint x: 381, endPoint y: 295, distance: 186.6
click at [381, 295] on h1 "[MEDICAL_DATA] (HBOT)" at bounding box center [381, 273] width 529 height 96
copy h1 "[MEDICAL_DATA]"
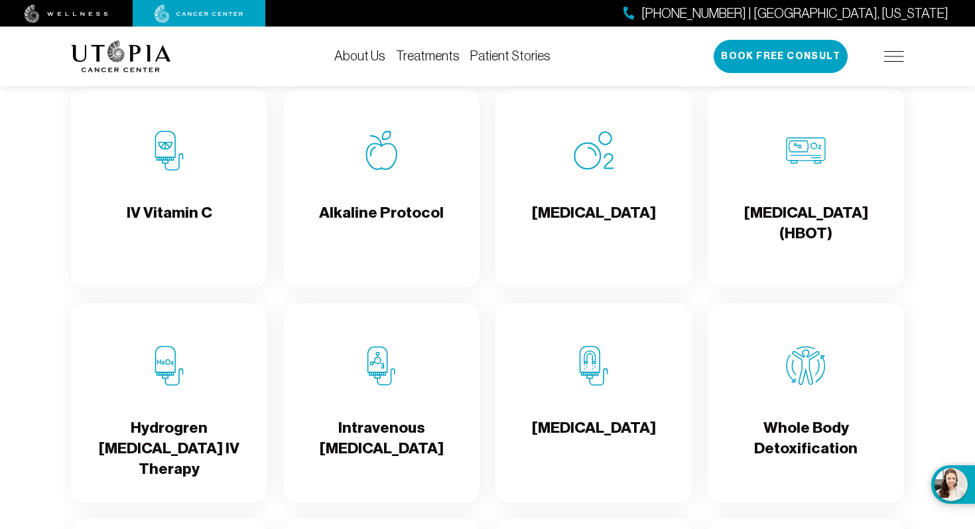
scroll to position [1346, 0]
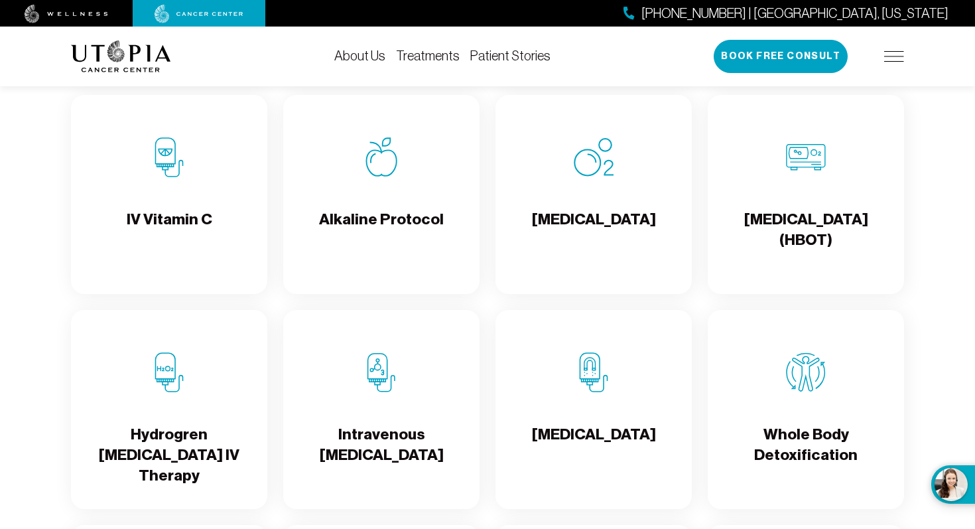
click at [779, 202] on div "[MEDICAL_DATA] (HBOT)" at bounding box center [806, 194] width 196 height 199
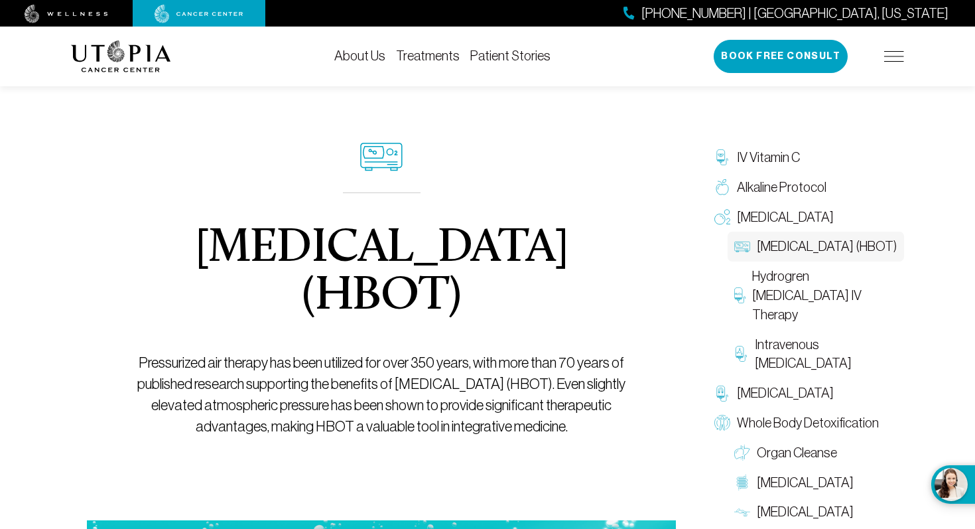
drag, startPoint x: 128, startPoint y: 194, endPoint x: 192, endPoint y: 215, distance: 67.1
click at [192, 215] on div "[MEDICAL_DATA] (HBOT) Pressurized air therapy has been utilized for over 350 ye…" at bounding box center [381, 290] width 529 height 460
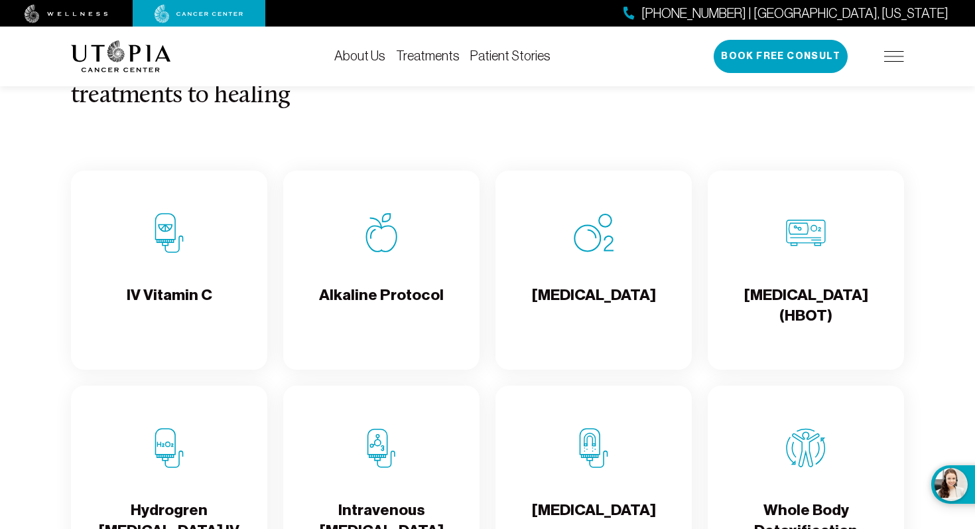
scroll to position [1346, 0]
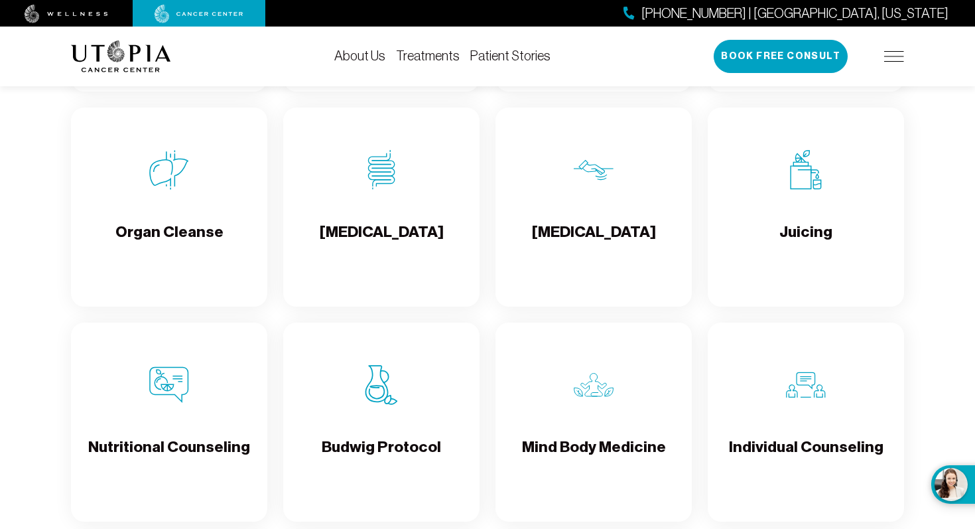
click at [380, 184] on img at bounding box center [382, 170] width 40 height 40
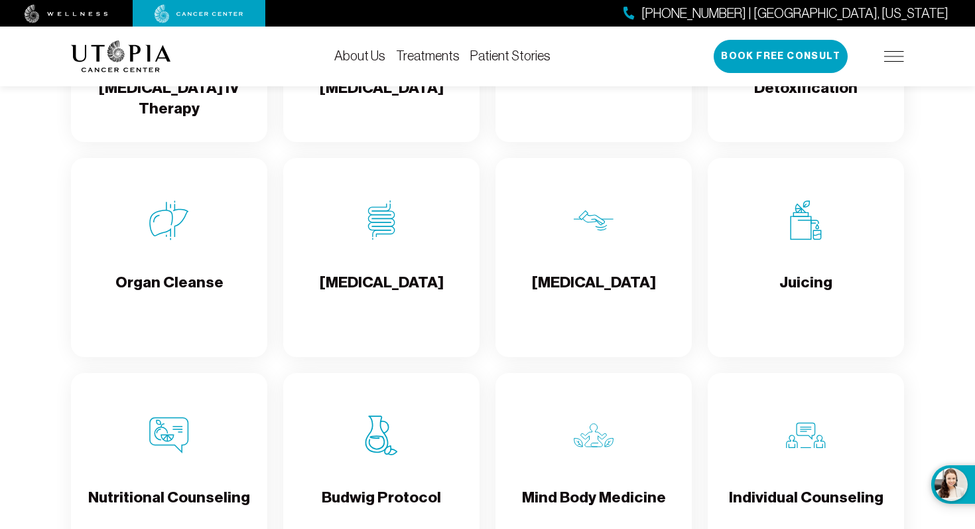
click at [173, 240] on img at bounding box center [169, 220] width 40 height 40
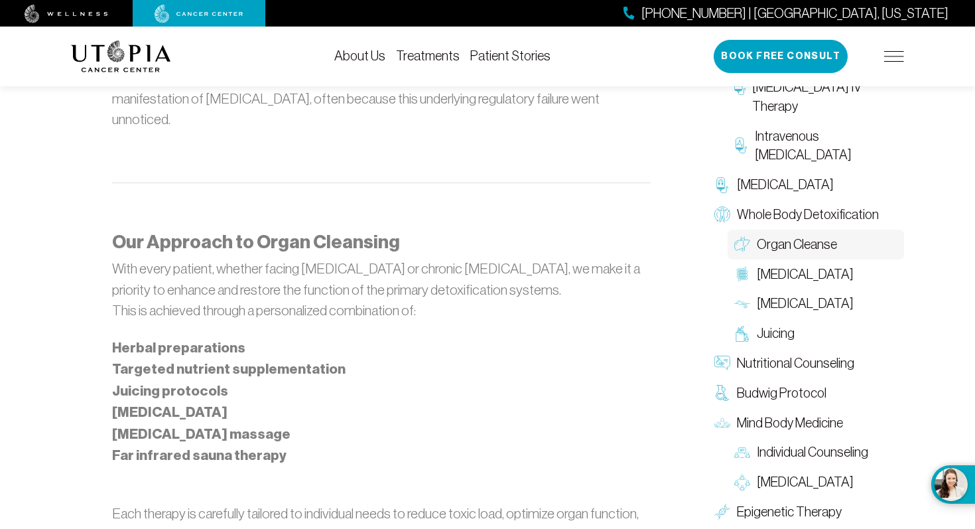
scroll to position [997, 0]
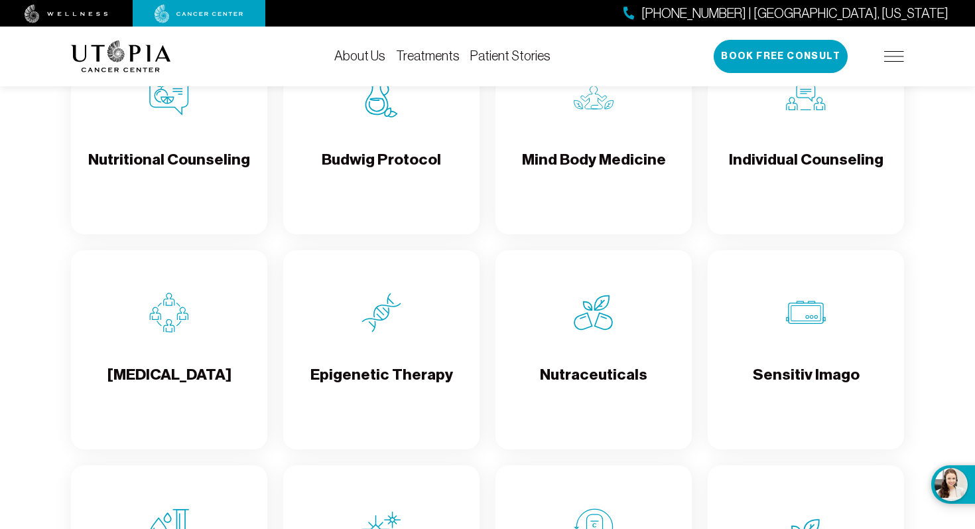
scroll to position [2052, 0]
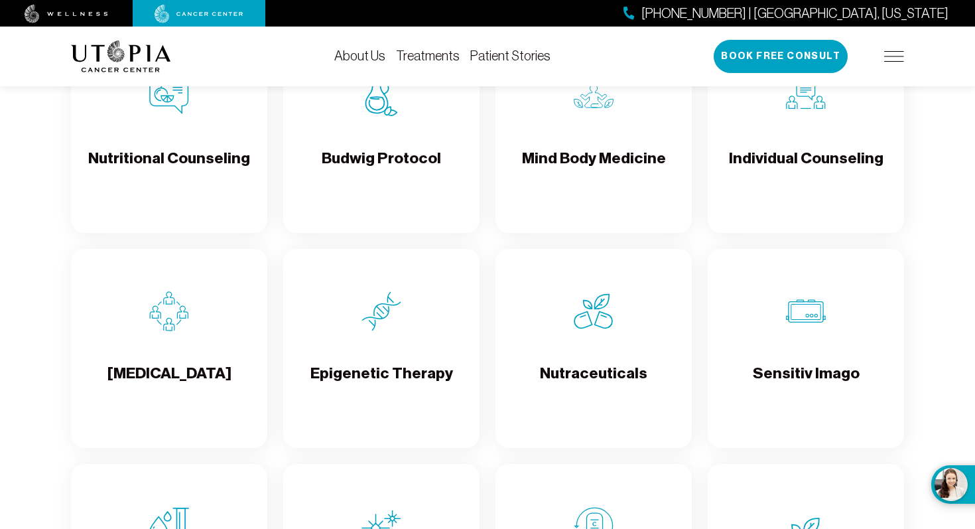
click at [358, 145] on div "Budwig Protocol" at bounding box center [381, 133] width 196 height 199
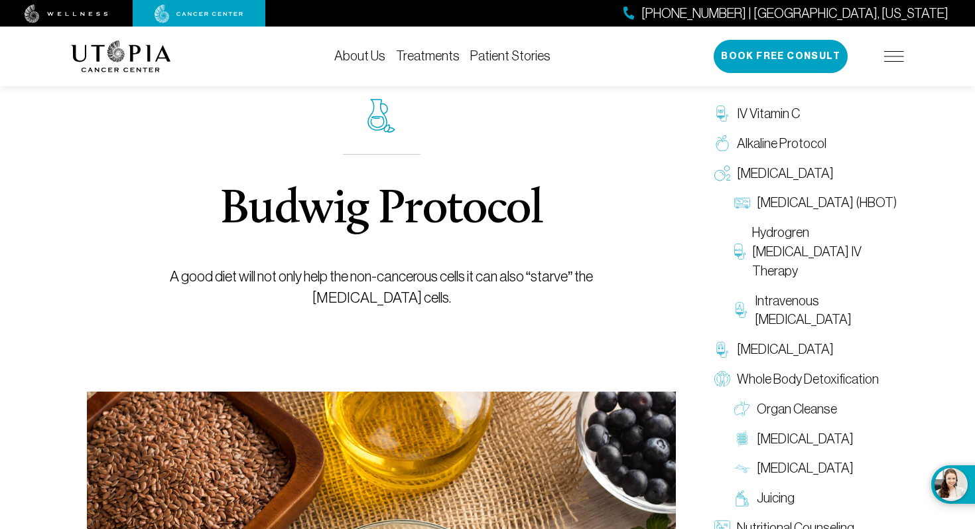
scroll to position [80, 0]
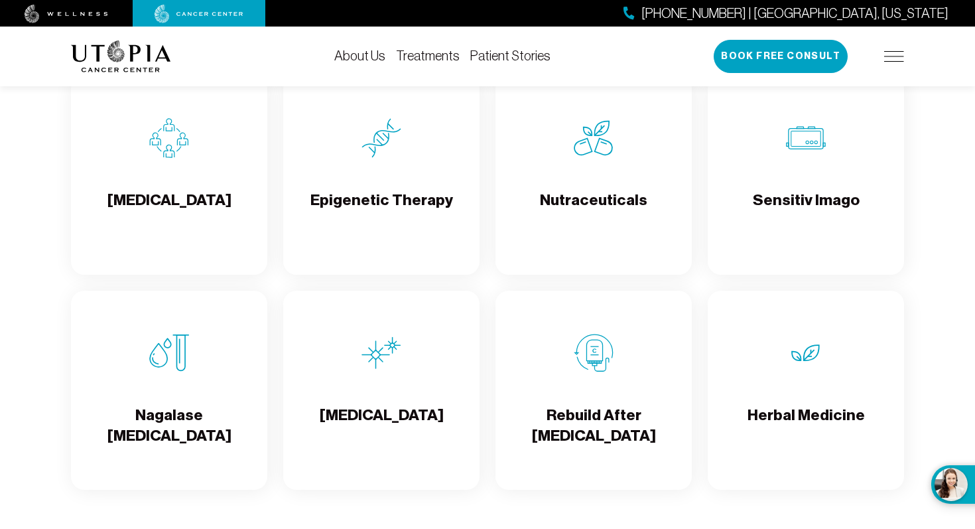
scroll to position [2230, 0]
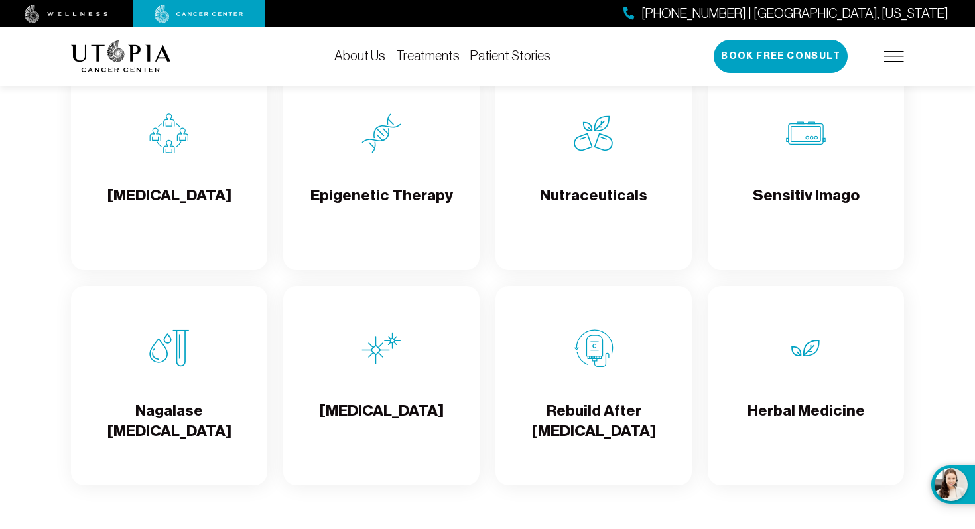
click at [775, 220] on h4 "Sensitiv Imago" at bounding box center [806, 206] width 107 height 43
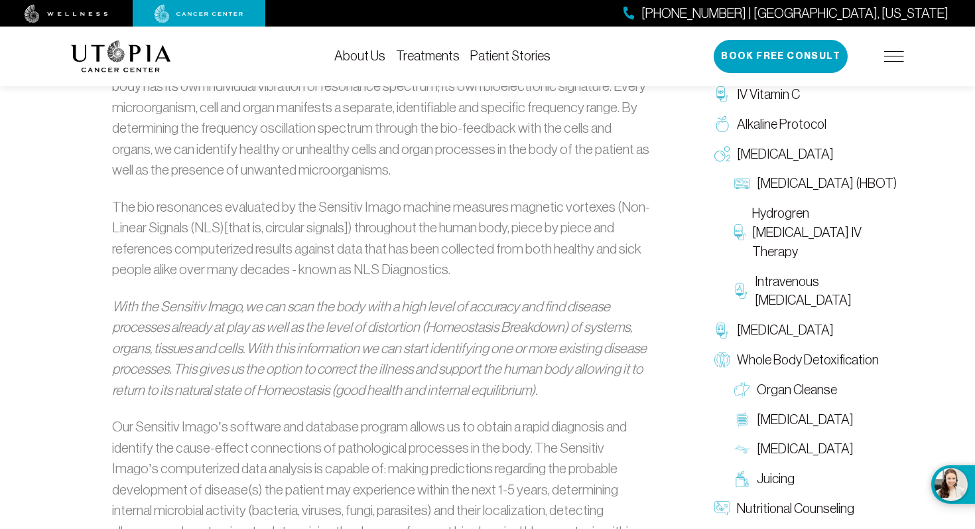
scroll to position [973, 0]
